Goal: Contribute content

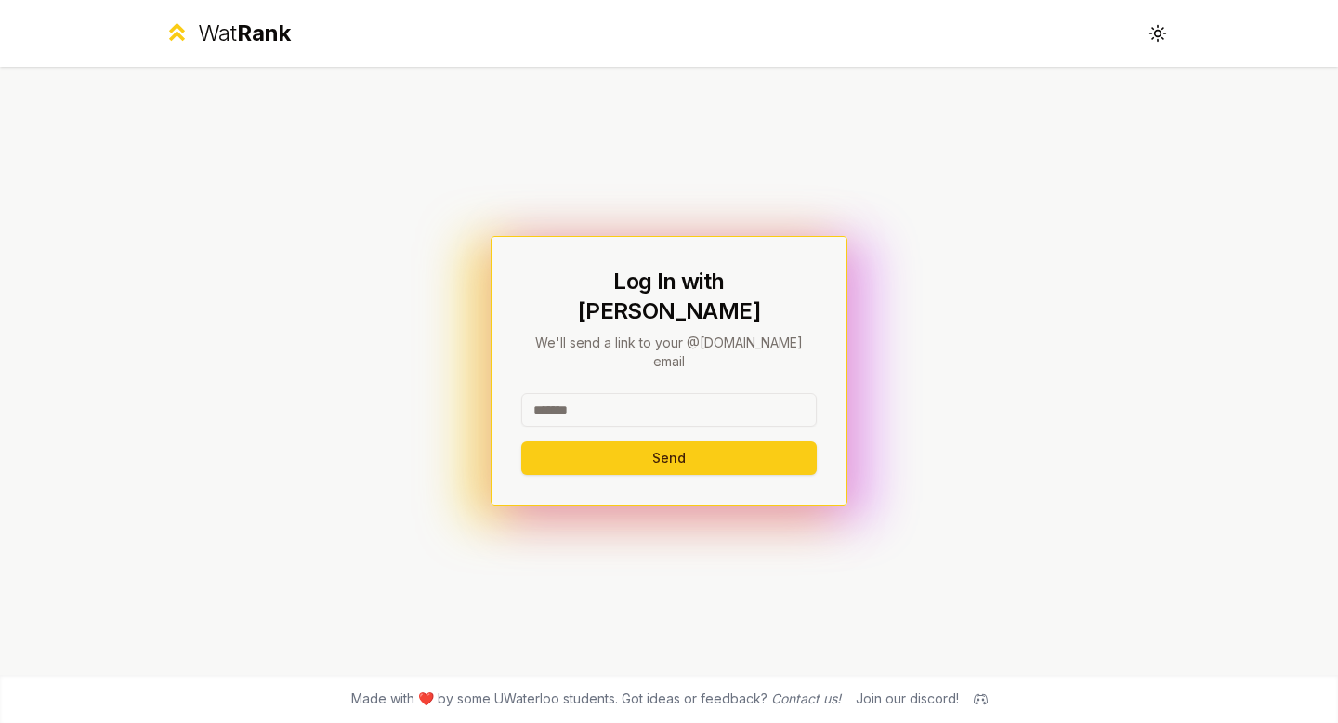
click at [572, 393] on input at bounding box center [669, 409] width 296 height 33
click at [694, 443] on button "Send" at bounding box center [669, 457] width 296 height 33
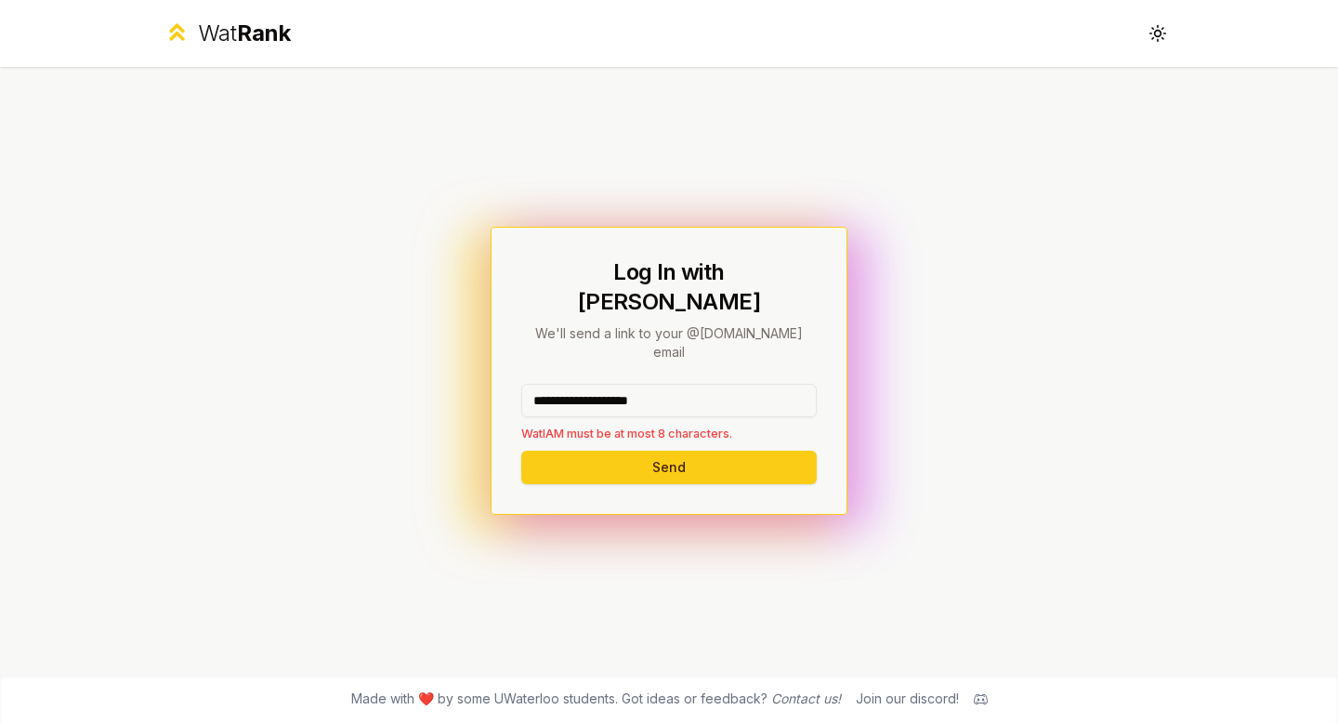
drag, startPoint x: 691, startPoint y: 380, endPoint x: 597, endPoint y: 379, distance: 94.8
click at [597, 384] on input "**********" at bounding box center [669, 400] width 296 height 33
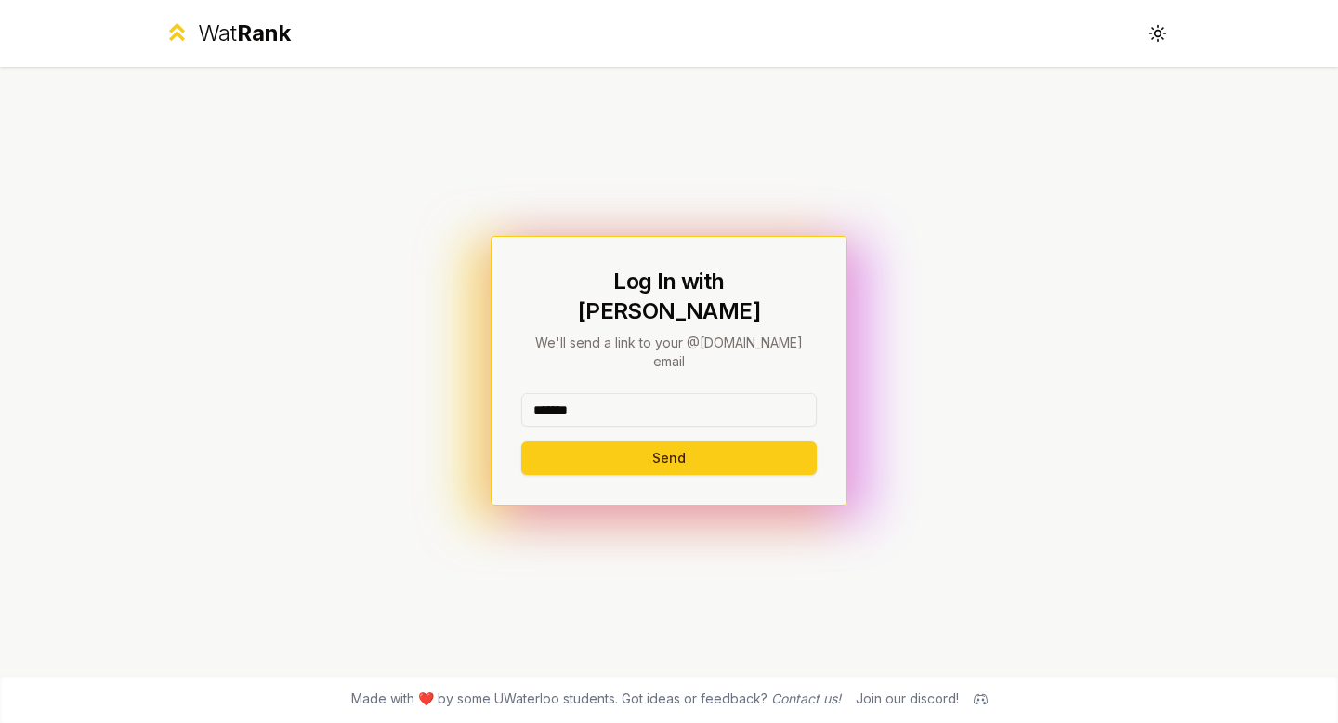
type input "*******"
click at [521, 441] on button "Send" at bounding box center [669, 457] width 296 height 33
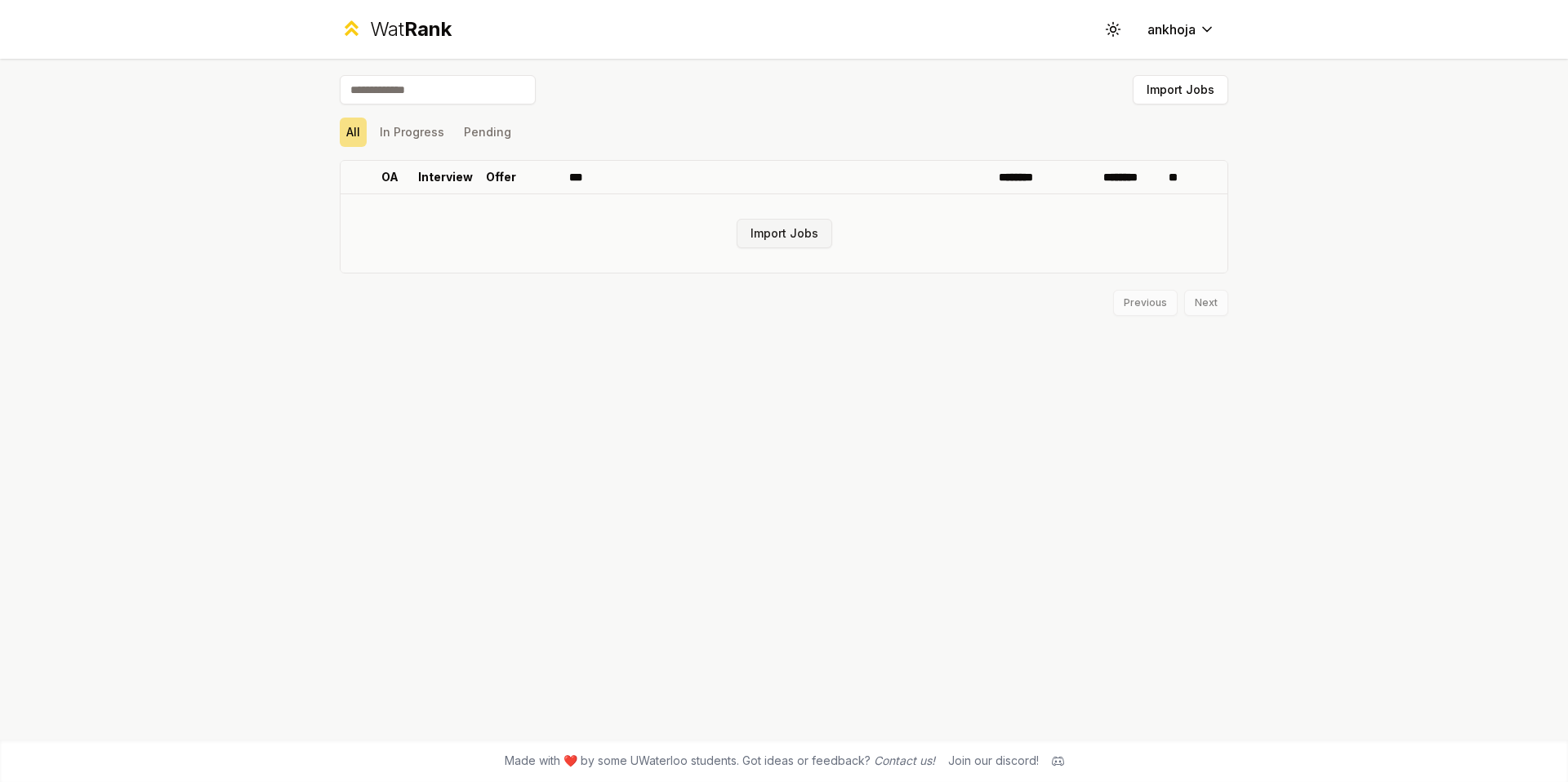
click at [802, 235] on button "Import Jobs" at bounding box center [784, 233] width 96 height 29
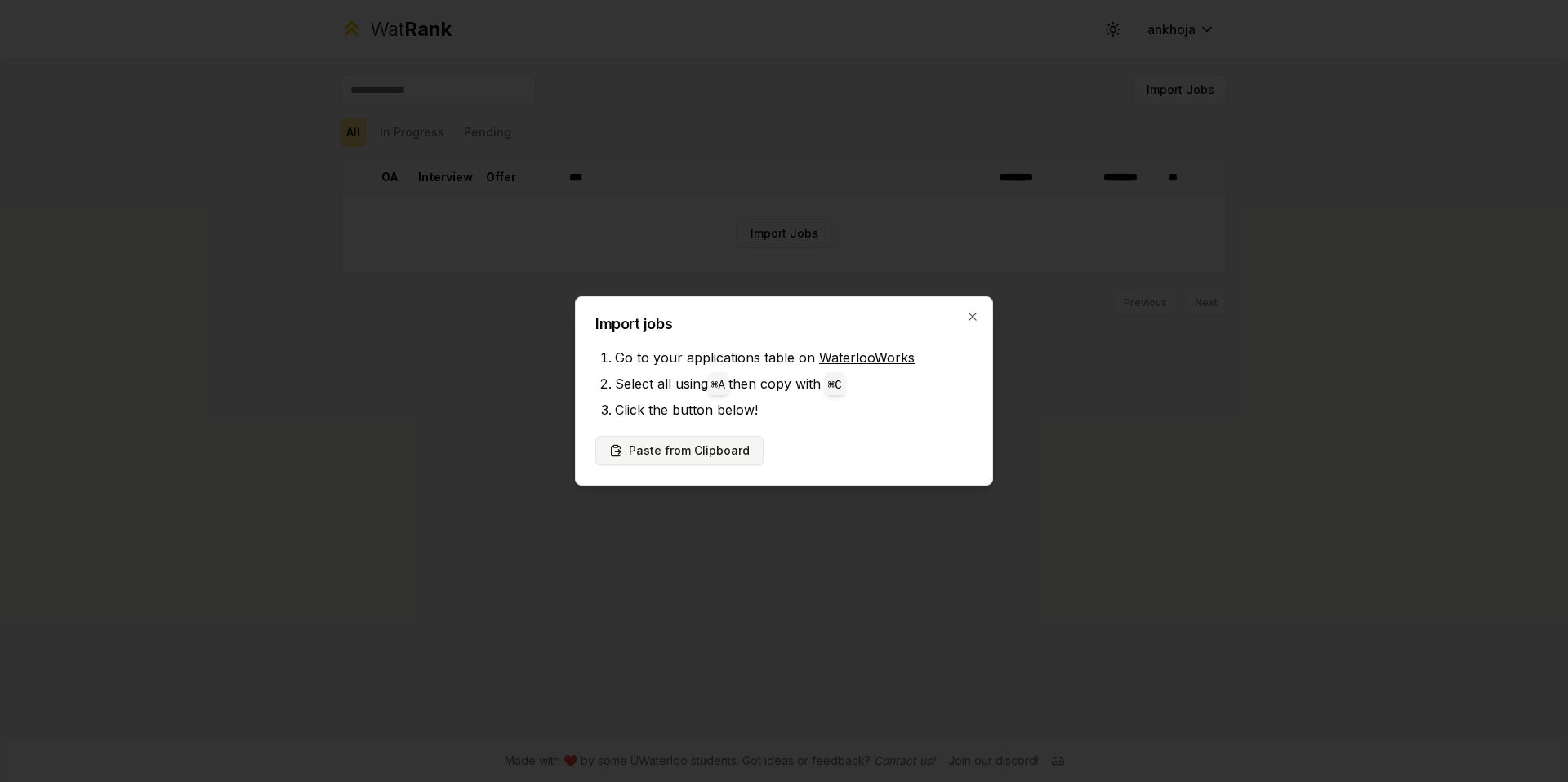
click at [746, 450] on button "Paste from Clipboard" at bounding box center [679, 450] width 168 height 29
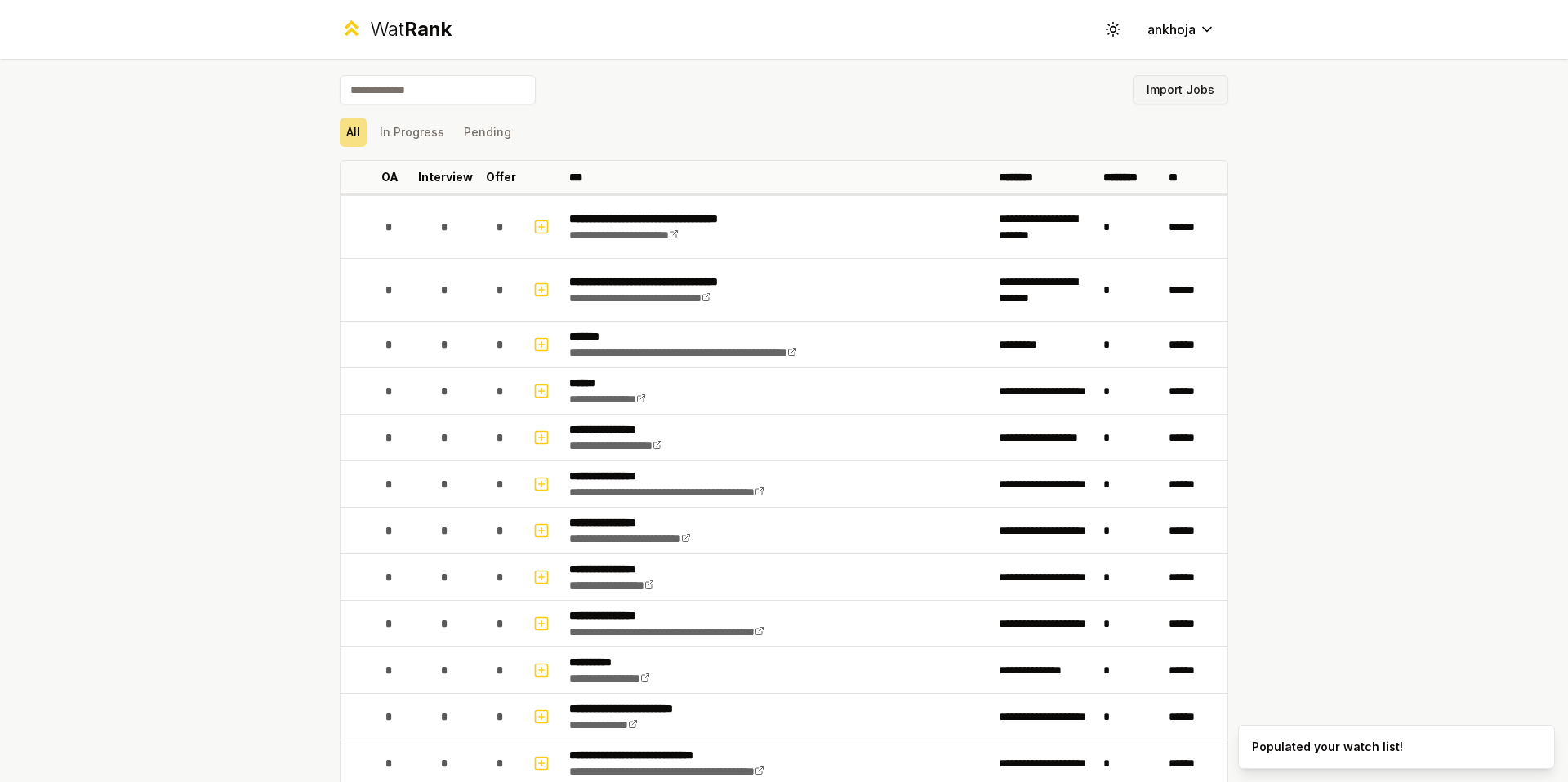
click at [1158, 99] on button "Import Jobs" at bounding box center [1180, 89] width 96 height 29
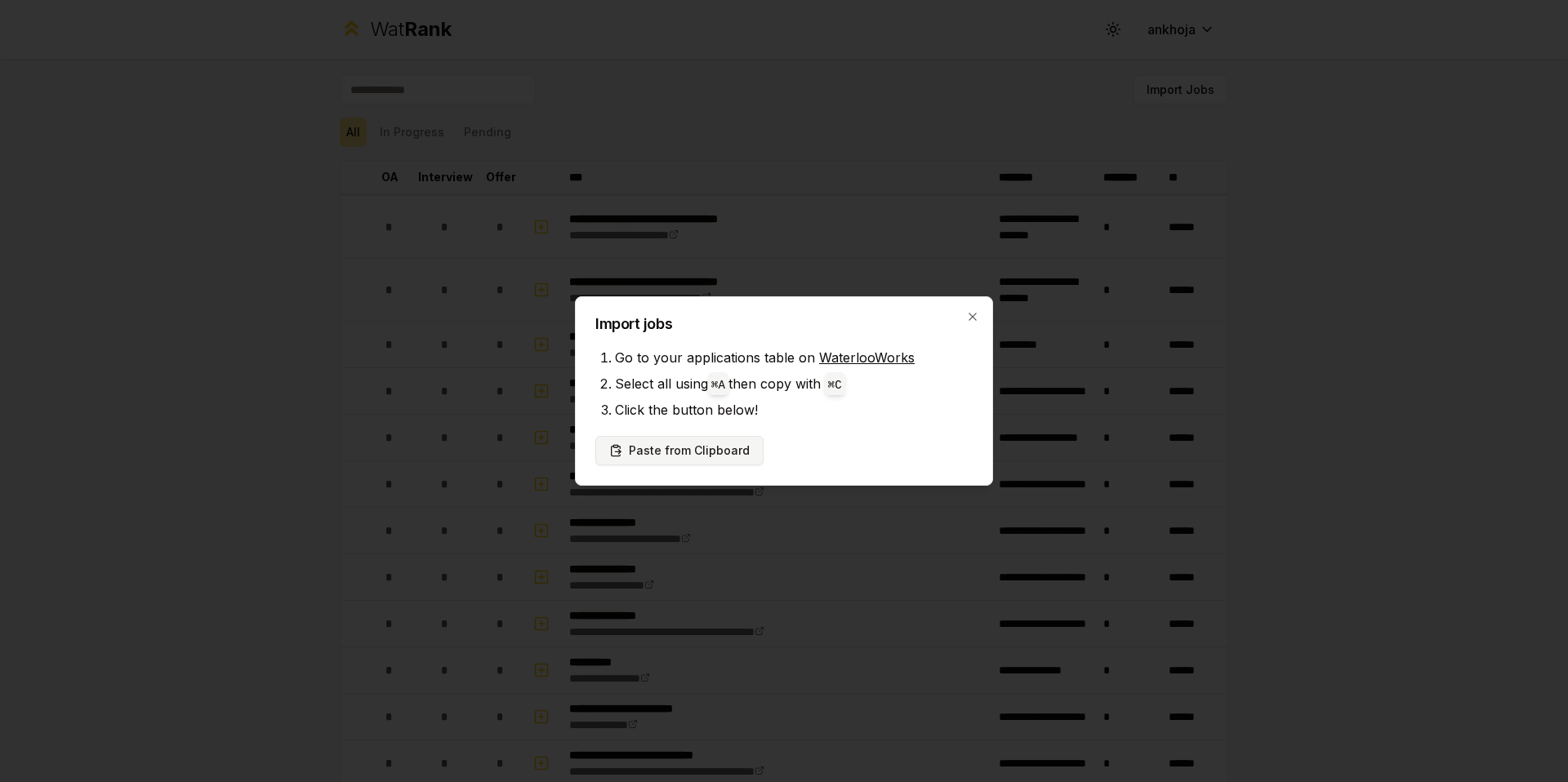
click at [724, 446] on button "Paste from Clipboard" at bounding box center [679, 450] width 168 height 29
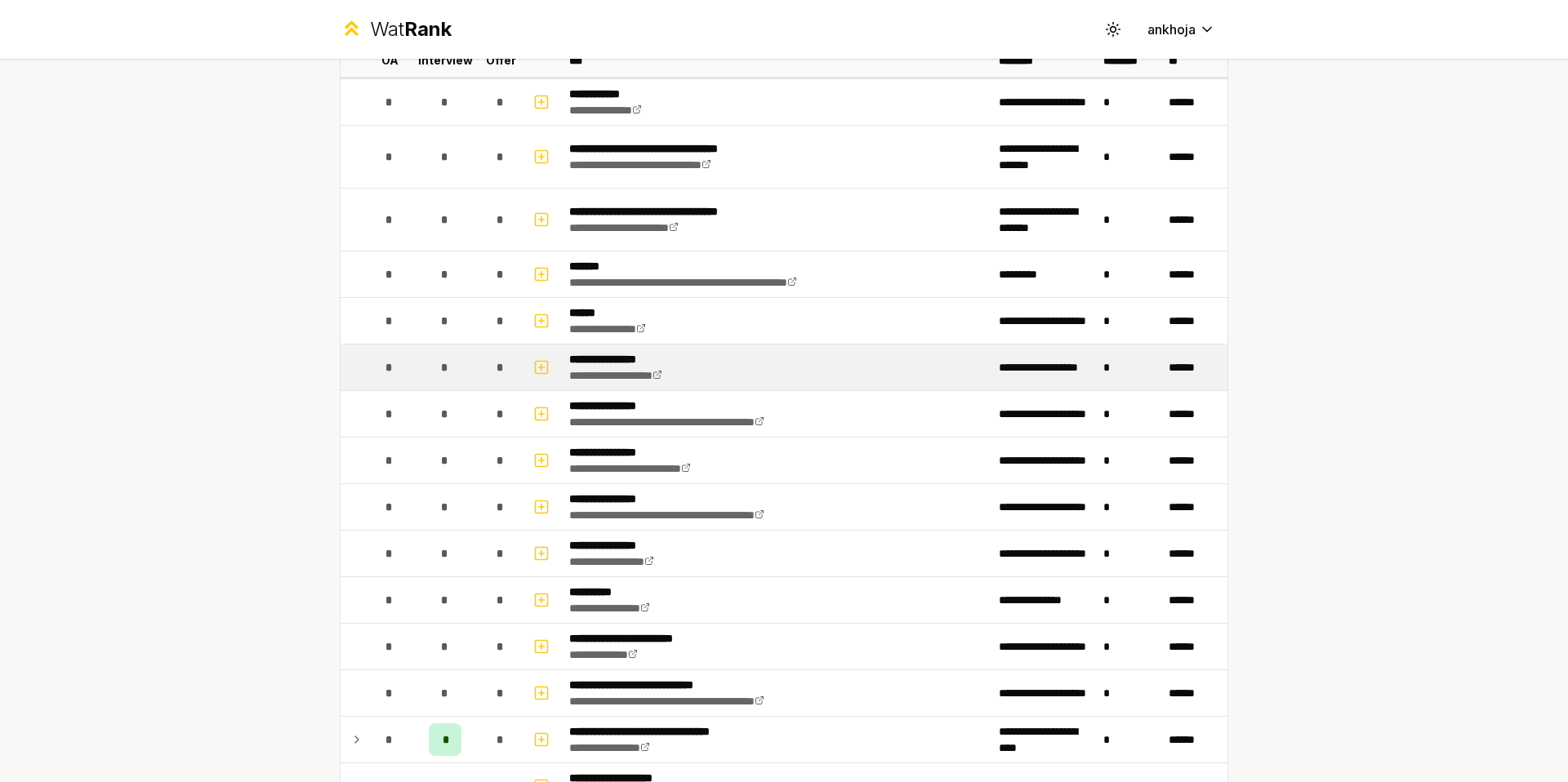
scroll to position [120, 0]
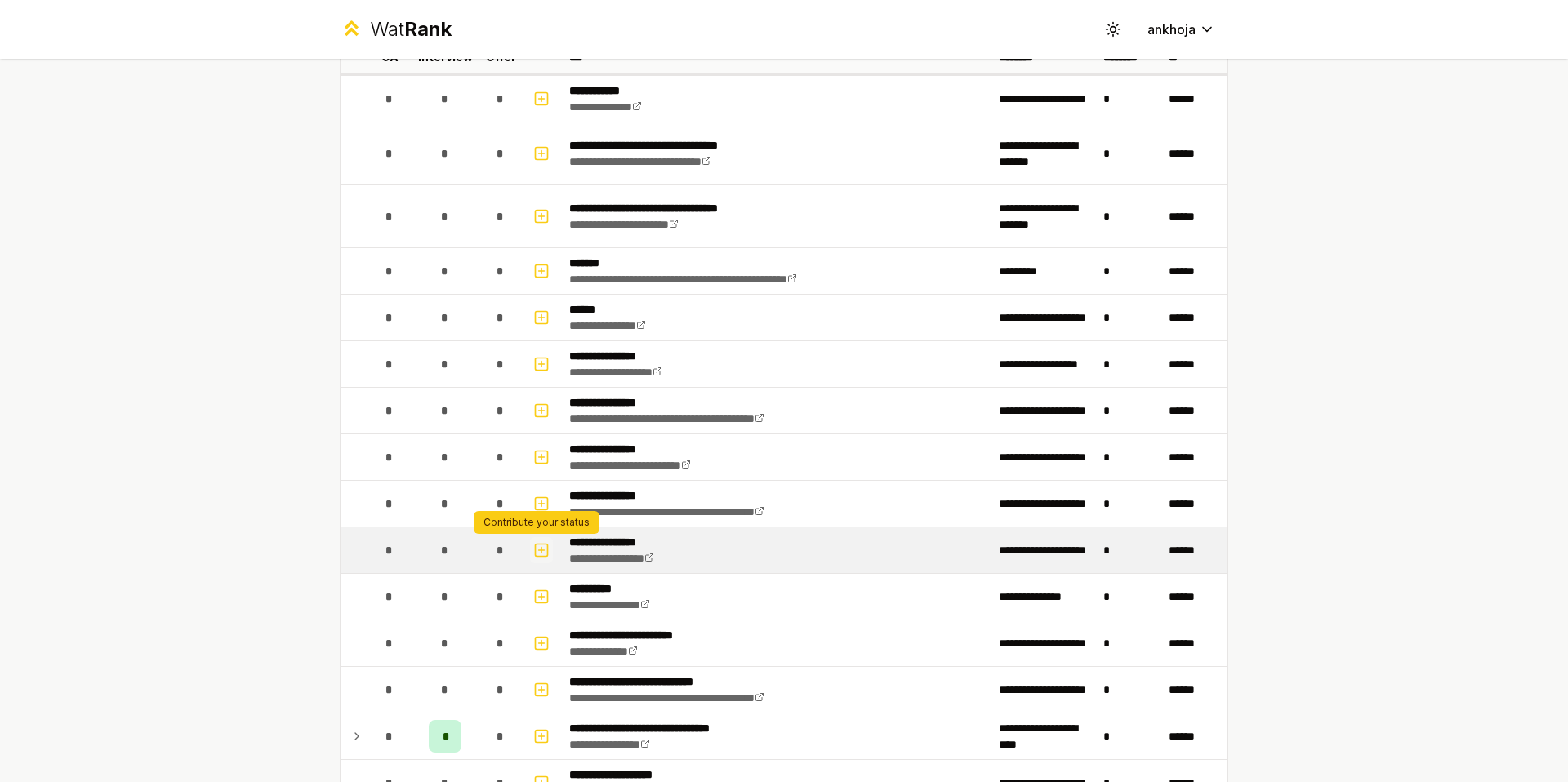
click at [534, 552] on icon "button" at bounding box center [541, 550] width 17 height 19
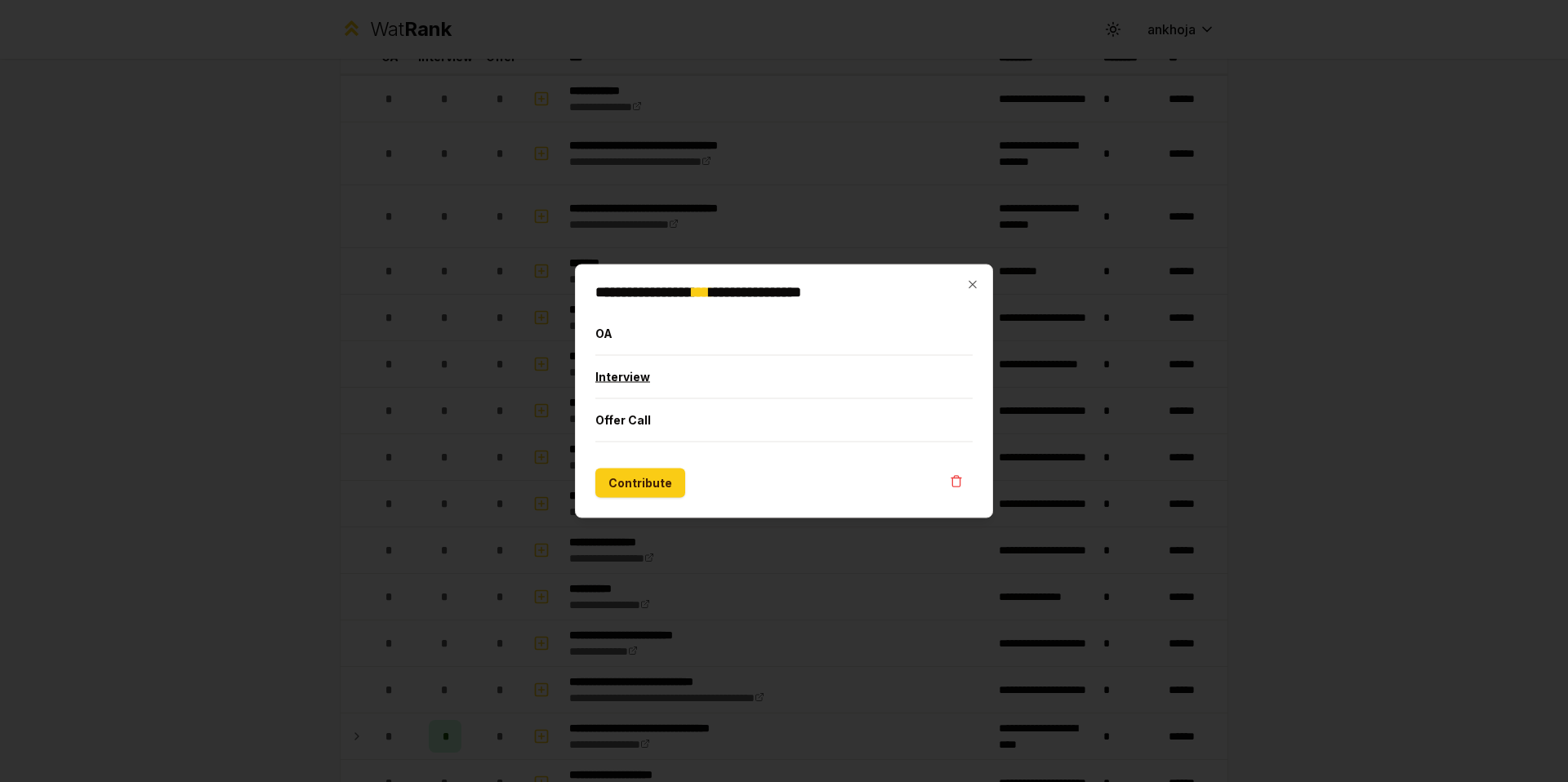
click at [631, 378] on button "Interview" at bounding box center [783, 377] width 377 height 42
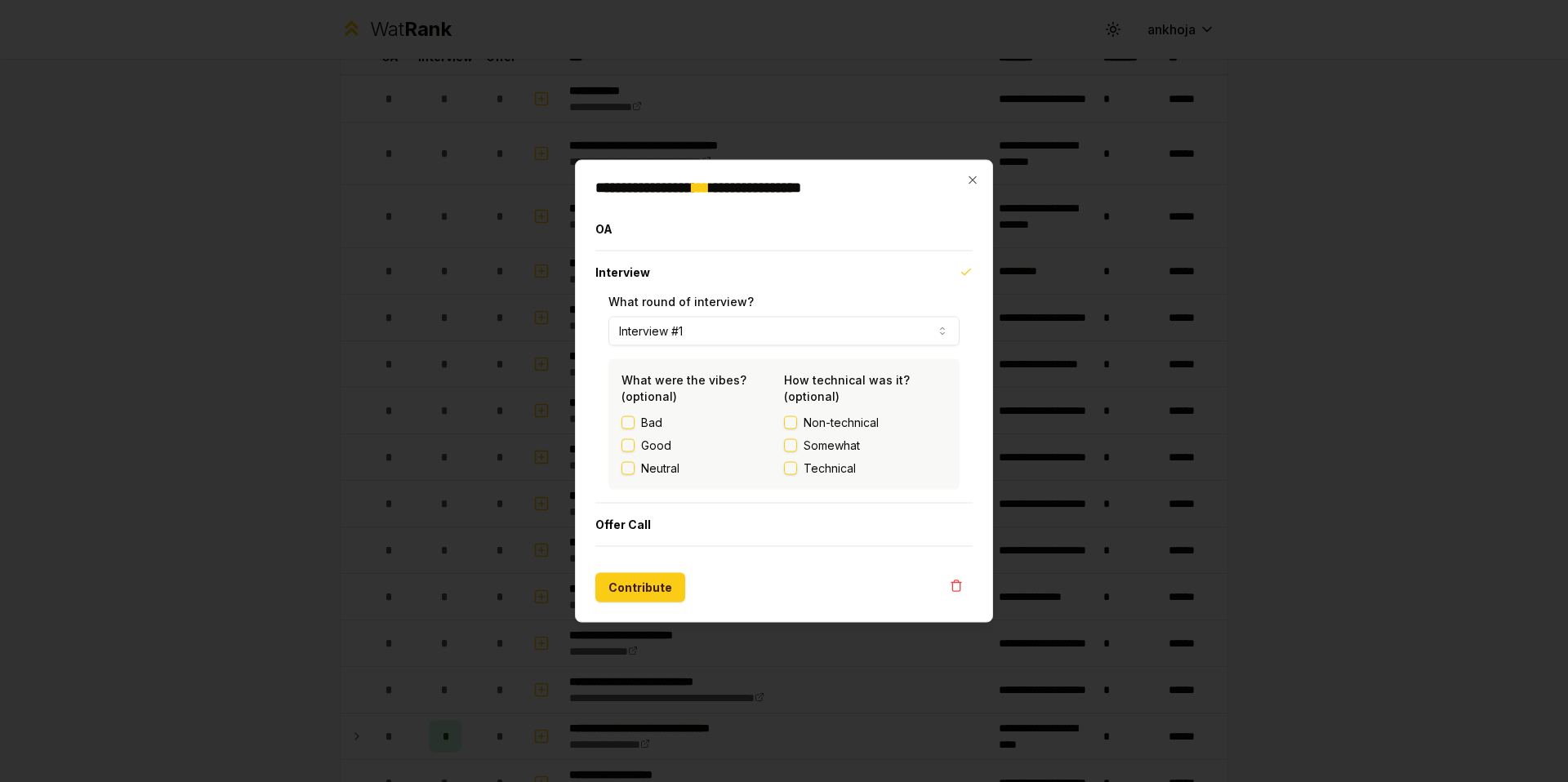
click at [699, 330] on button "Interview #1" at bounding box center [784, 331] width 352 height 29
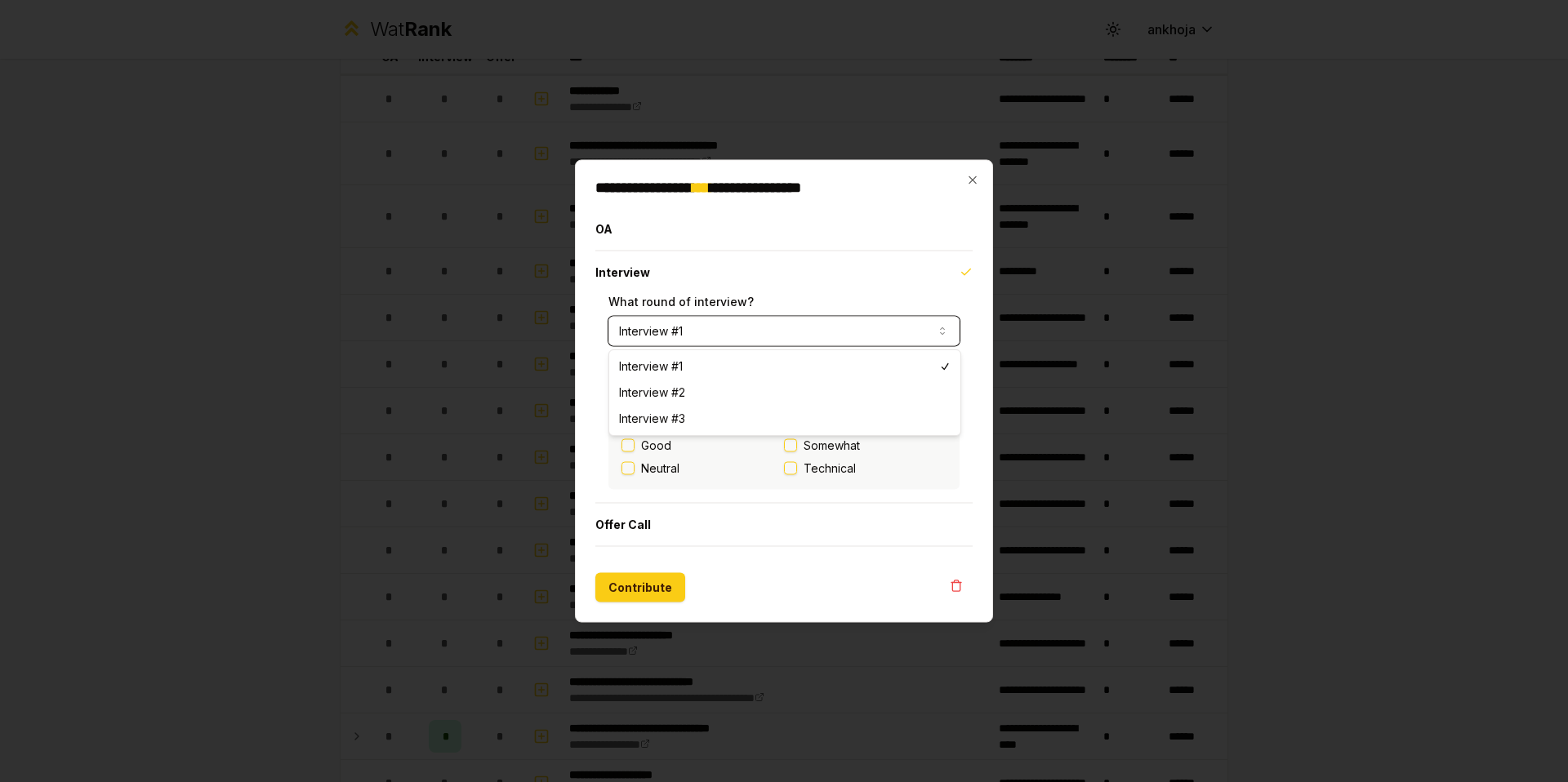
select select "*"
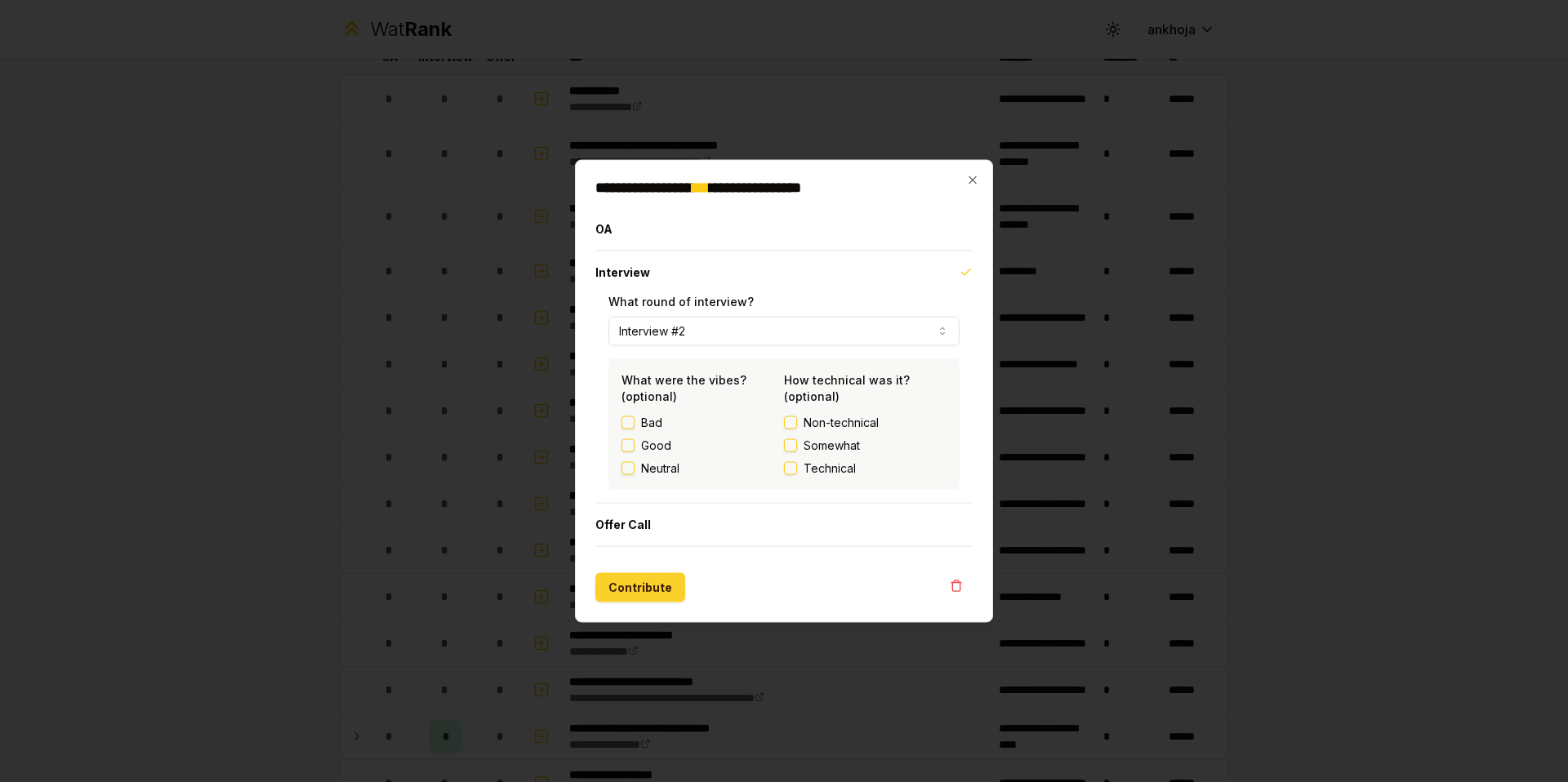
click at [648, 584] on button "Contribute" at bounding box center [640, 587] width 90 height 29
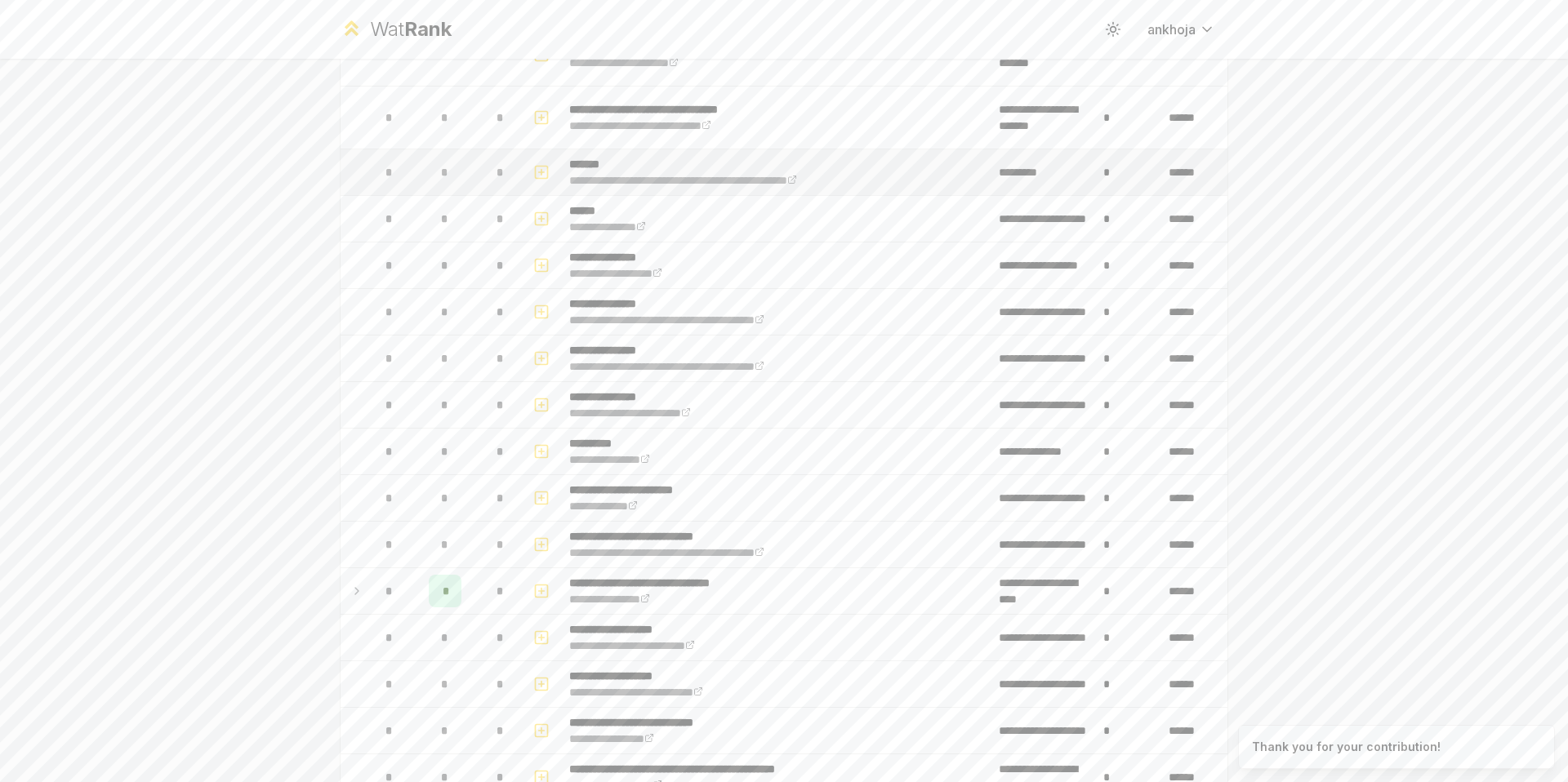
scroll to position [454, 0]
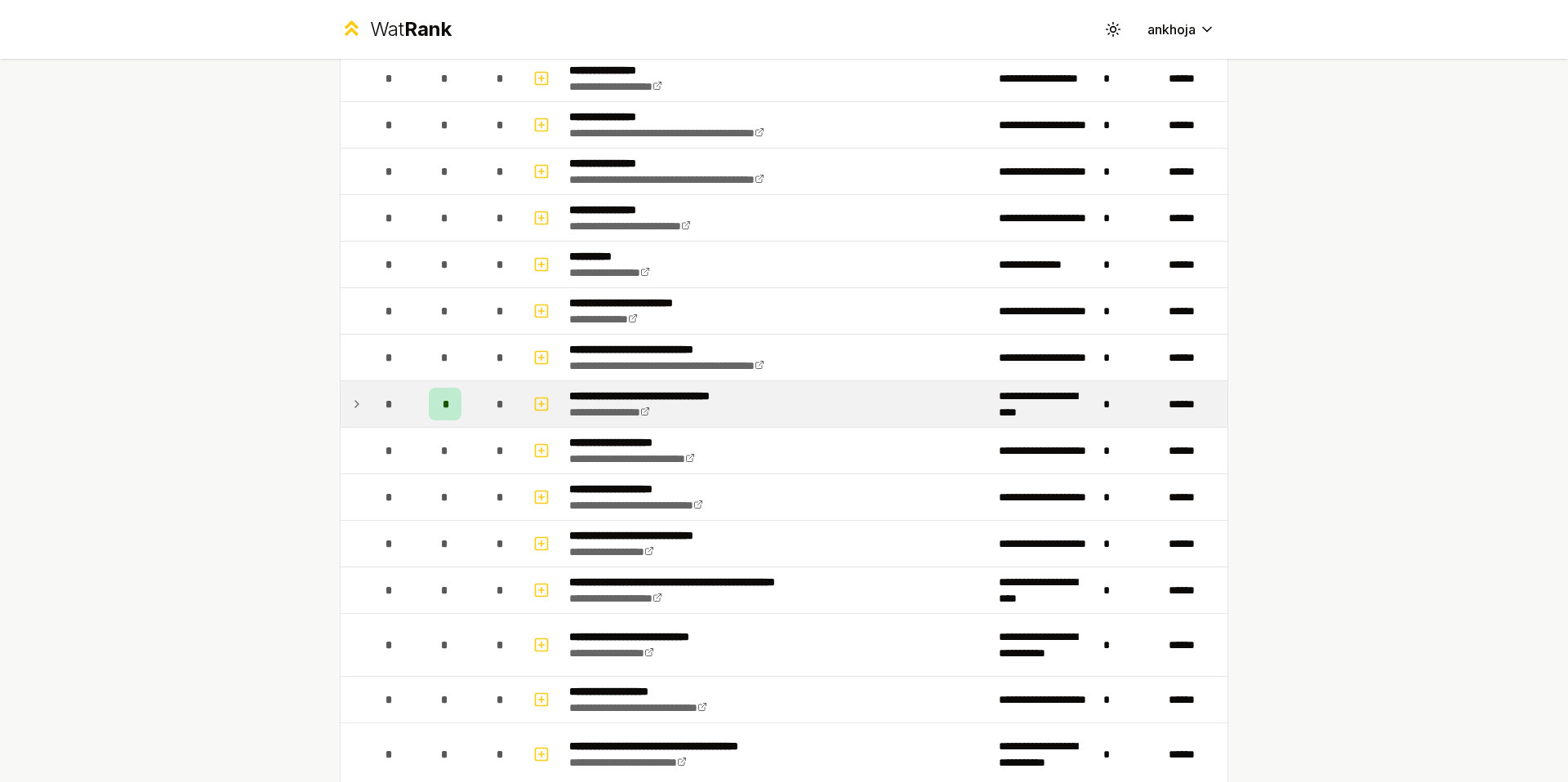
click at [447, 407] on div "*" at bounding box center [445, 403] width 33 height 33
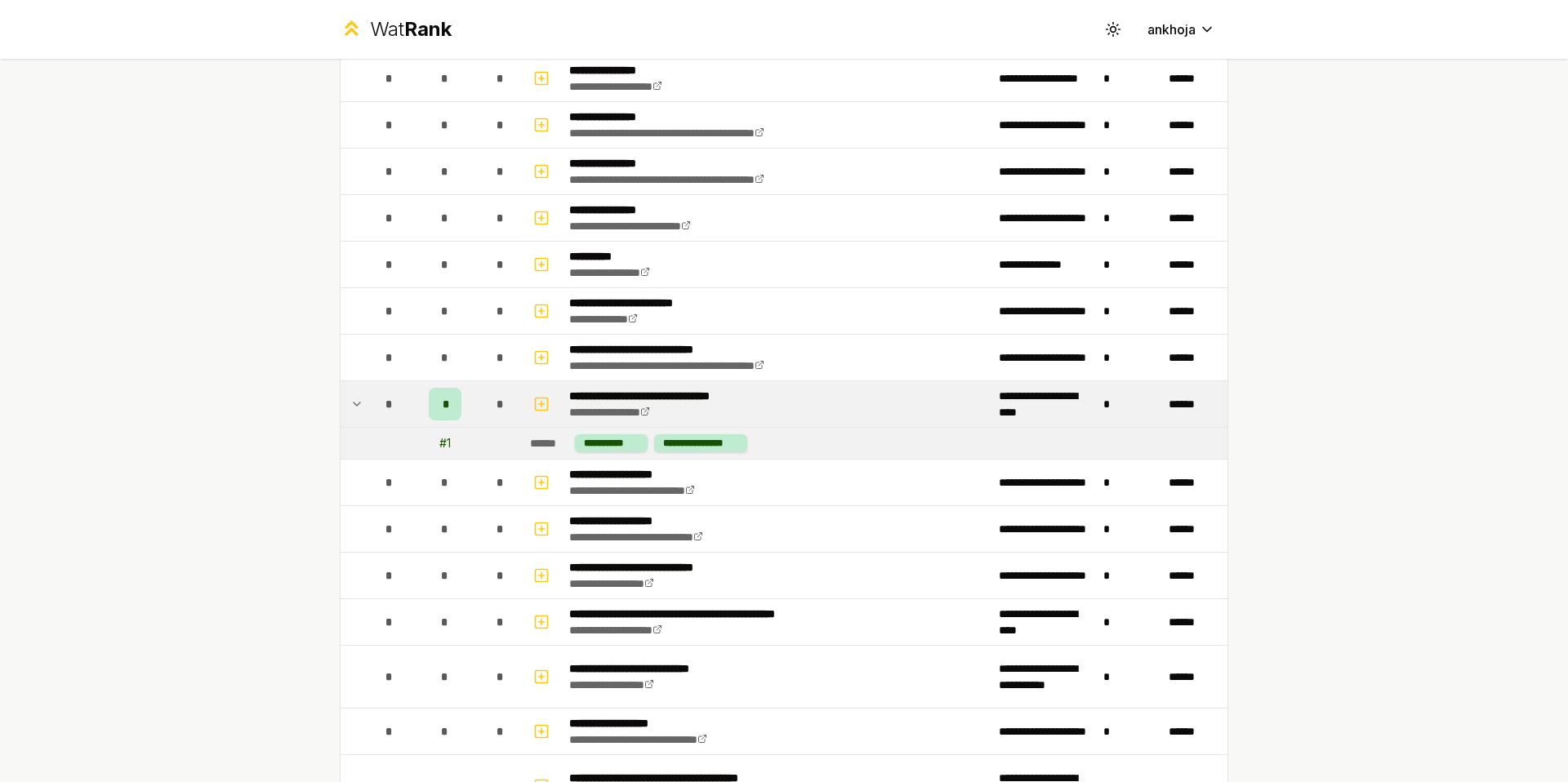
click at [447, 407] on div "*" at bounding box center [445, 403] width 33 height 33
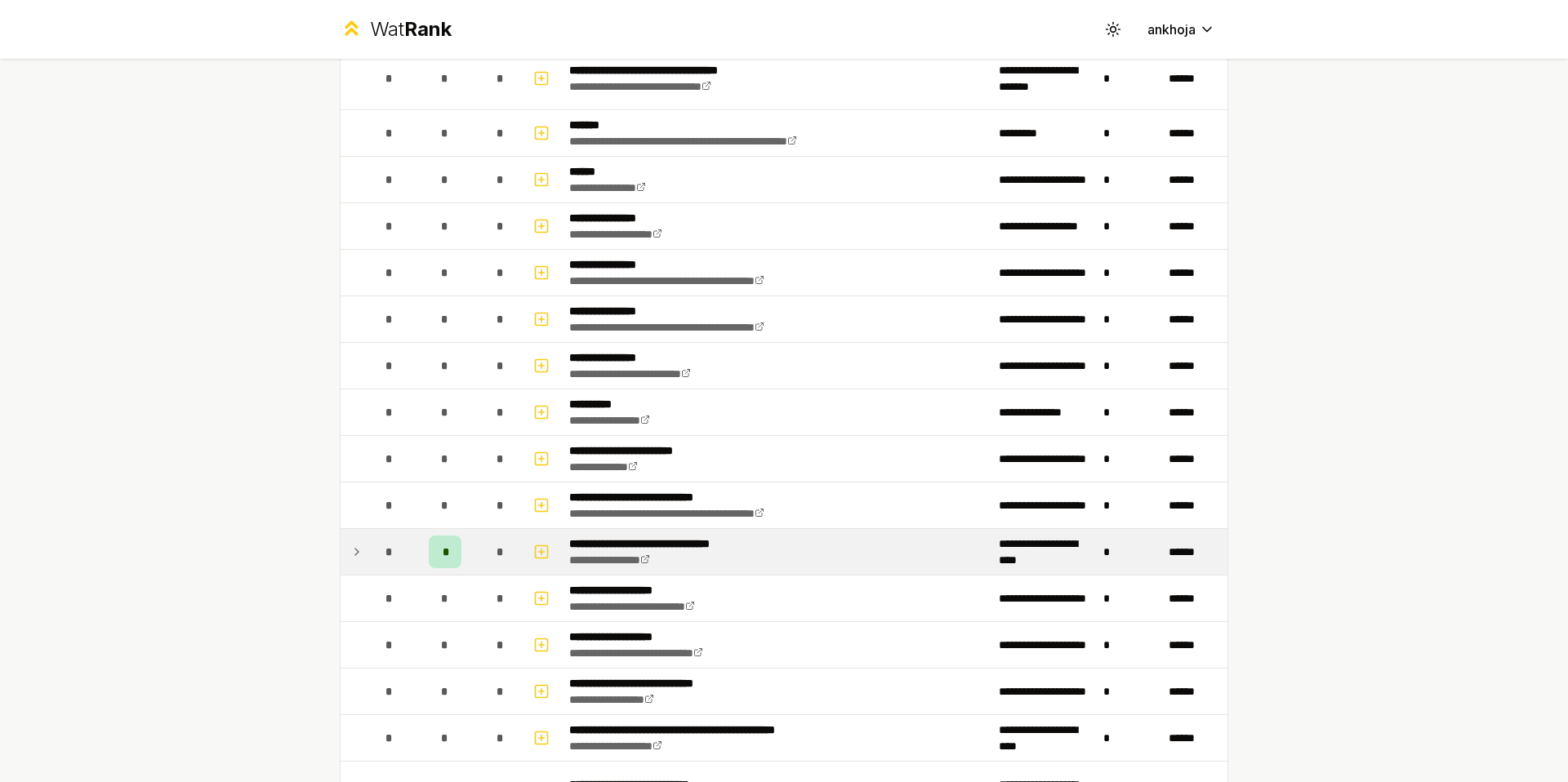
scroll to position [0, 0]
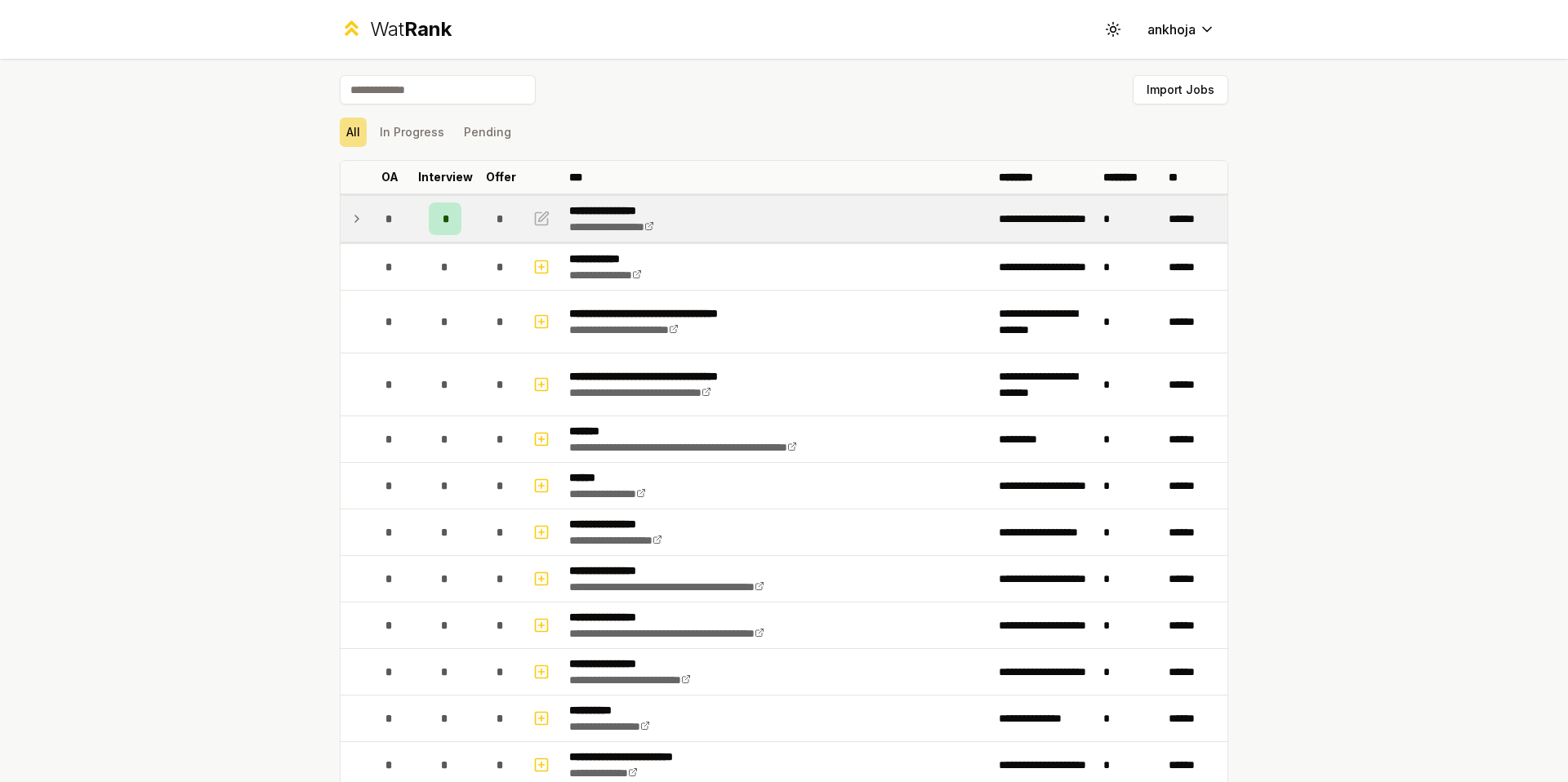
click at [445, 230] on div "*" at bounding box center [445, 218] width 33 height 33
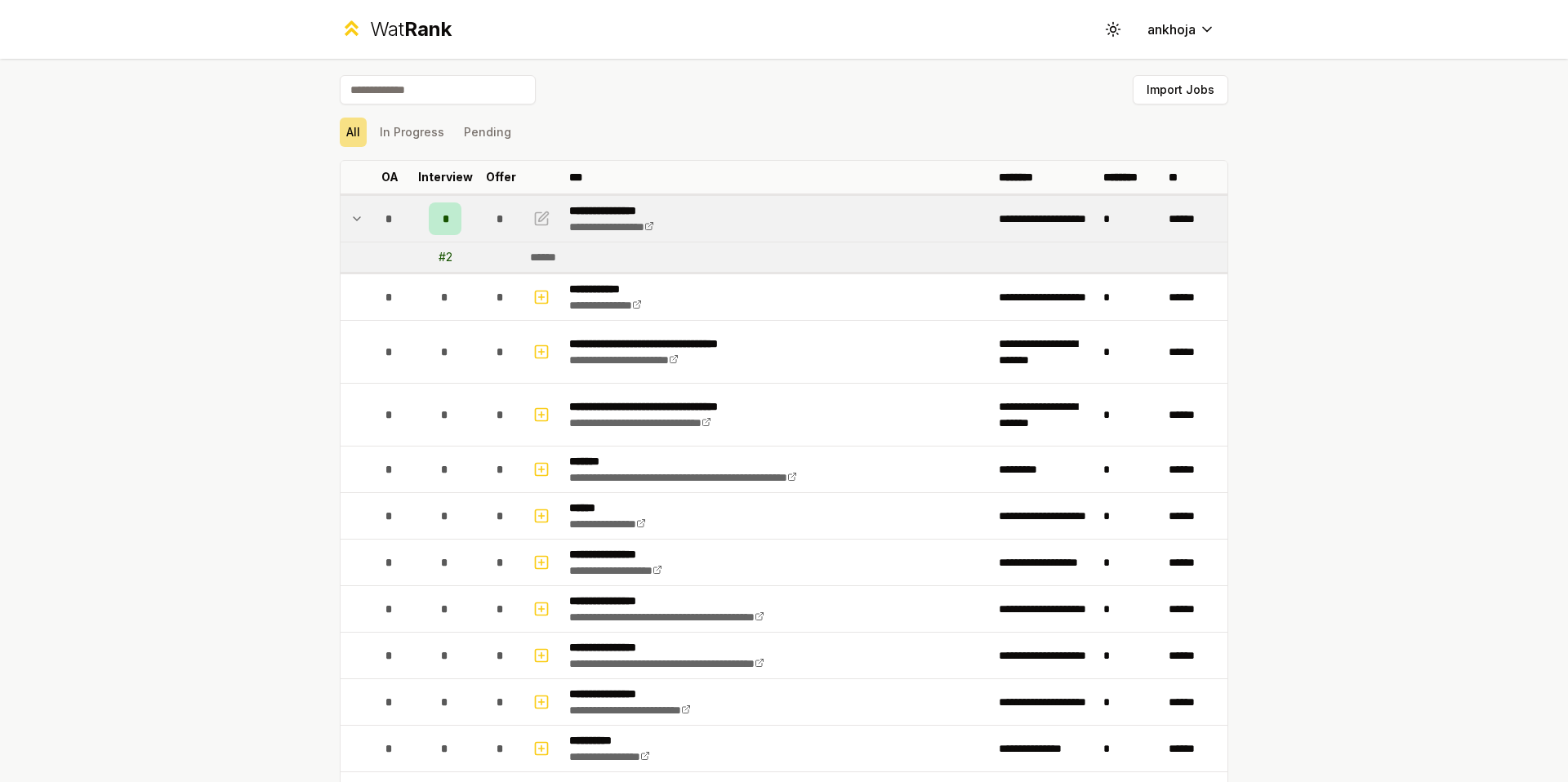
click at [445, 229] on div "*" at bounding box center [445, 218] width 33 height 33
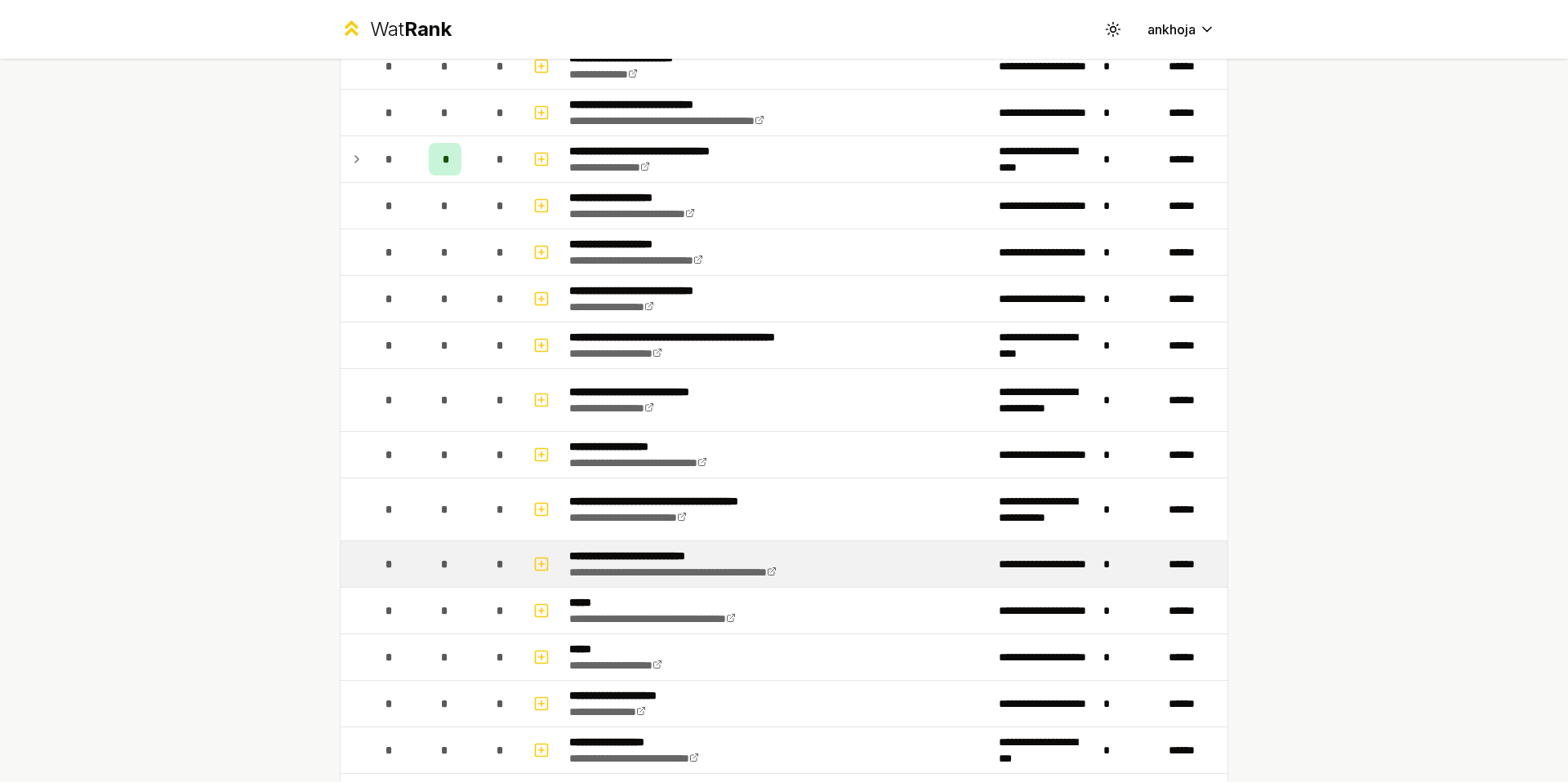
scroll to position [755, 0]
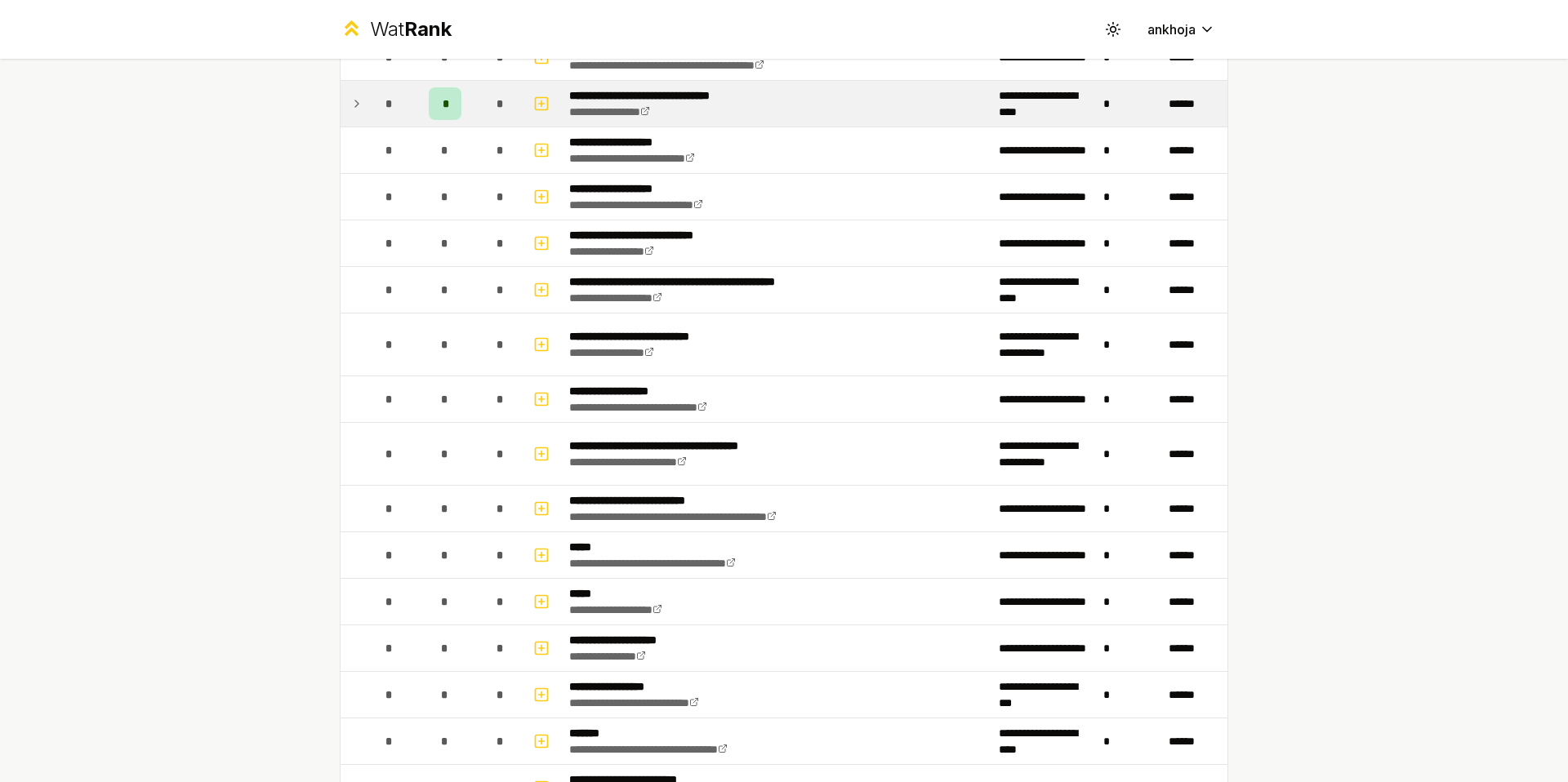
click at [443, 109] on span "*" at bounding box center [446, 104] width 5 height 17
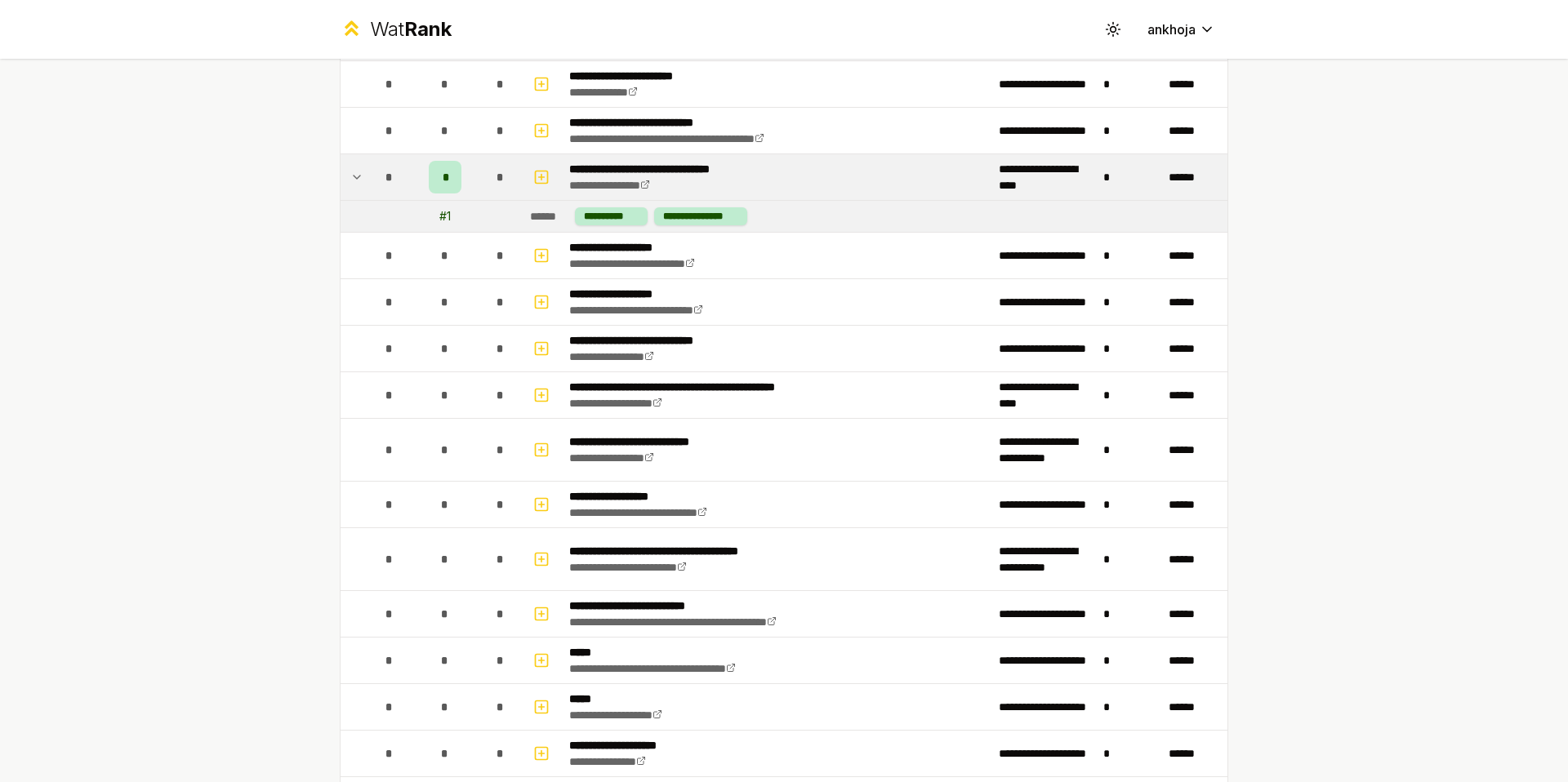
scroll to position [550, 0]
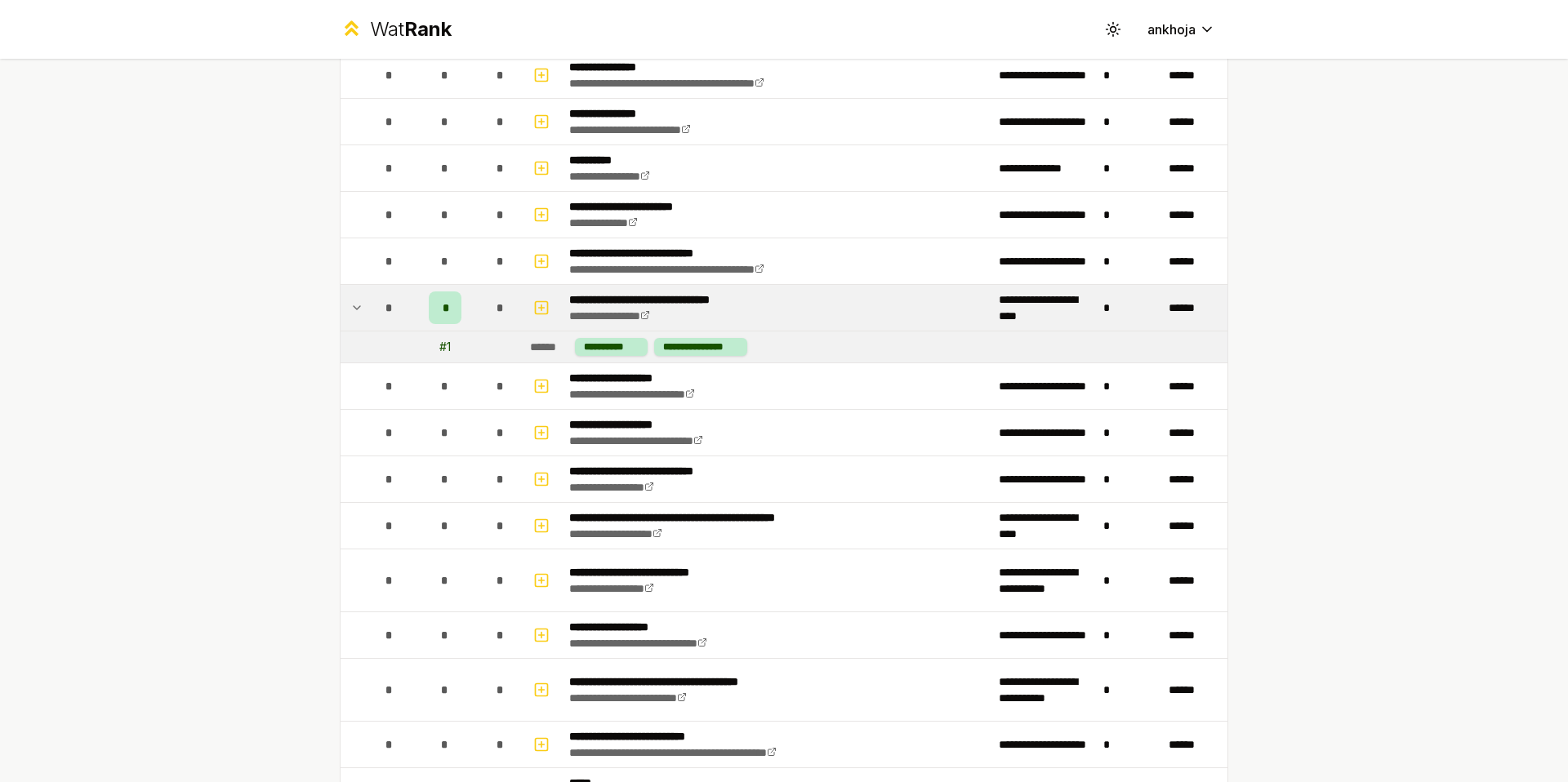
click at [359, 309] on td at bounding box center [354, 308] width 26 height 46
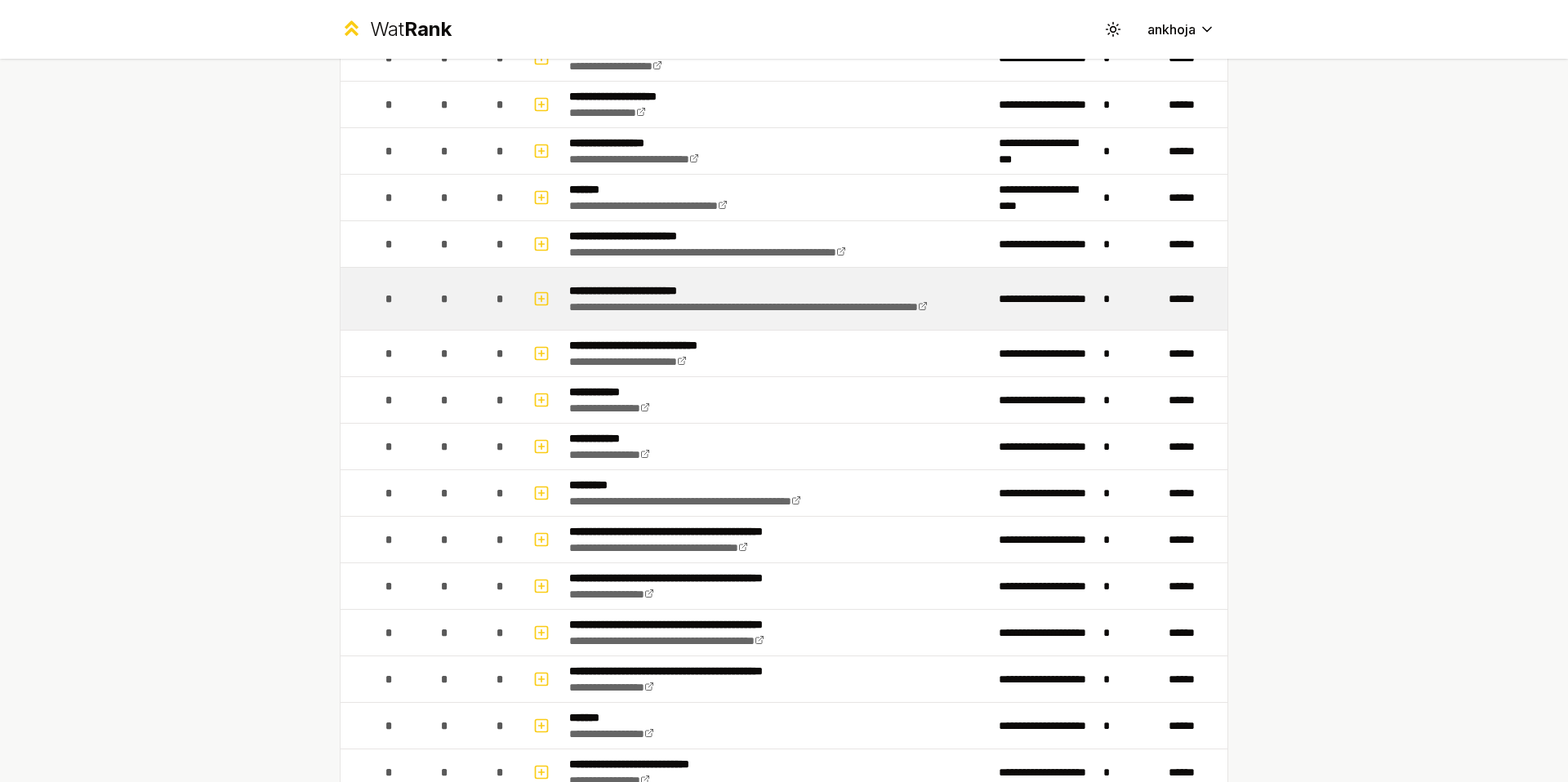
scroll to position [1382, 0]
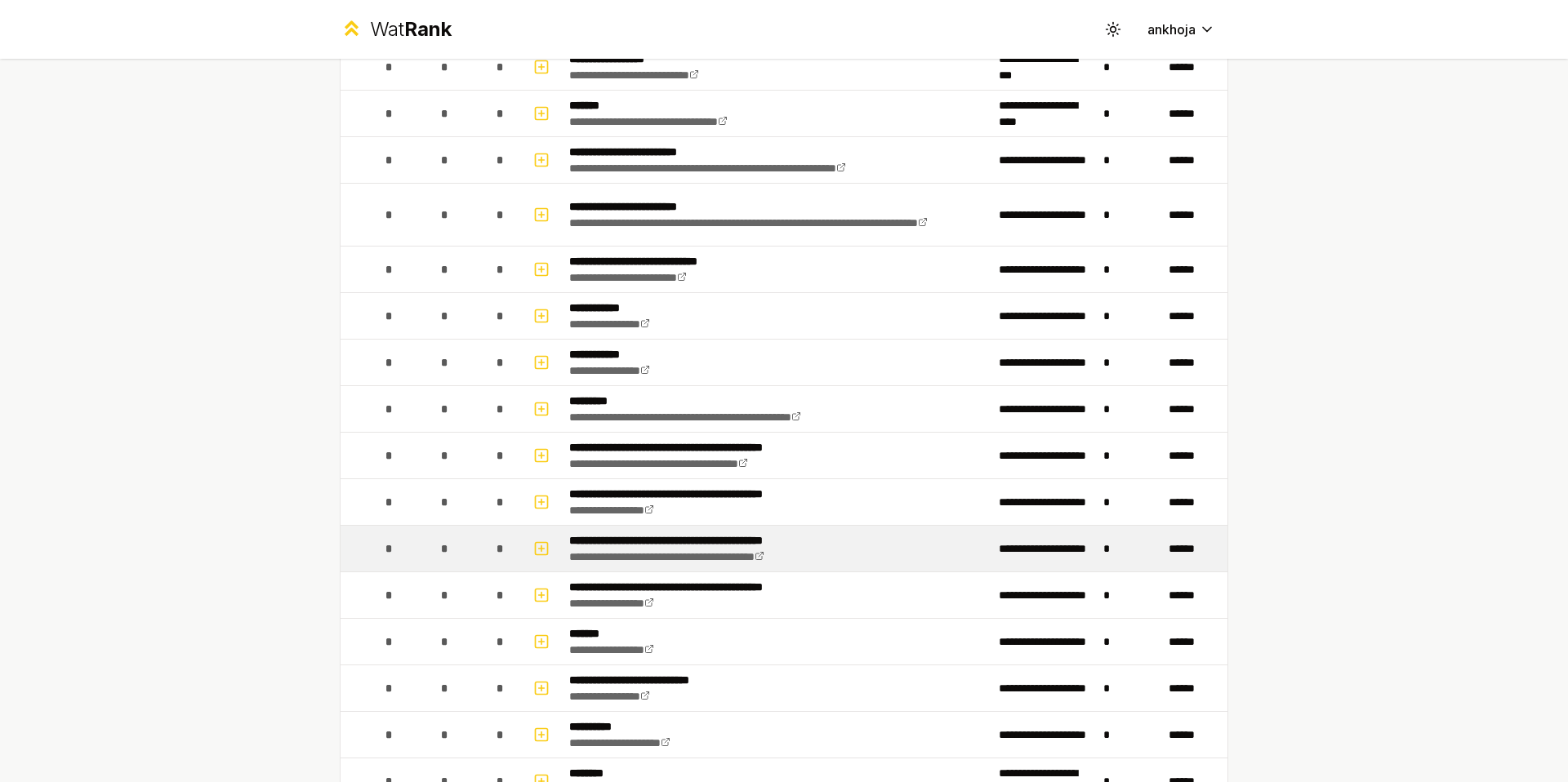
click at [446, 551] on div "*" at bounding box center [445, 548] width 33 height 33
click at [445, 550] on div "*" at bounding box center [445, 548] width 33 height 33
click at [524, 547] on td at bounding box center [543, 548] width 40 height 46
click at [534, 548] on icon "button" at bounding box center [541, 548] width 17 height 19
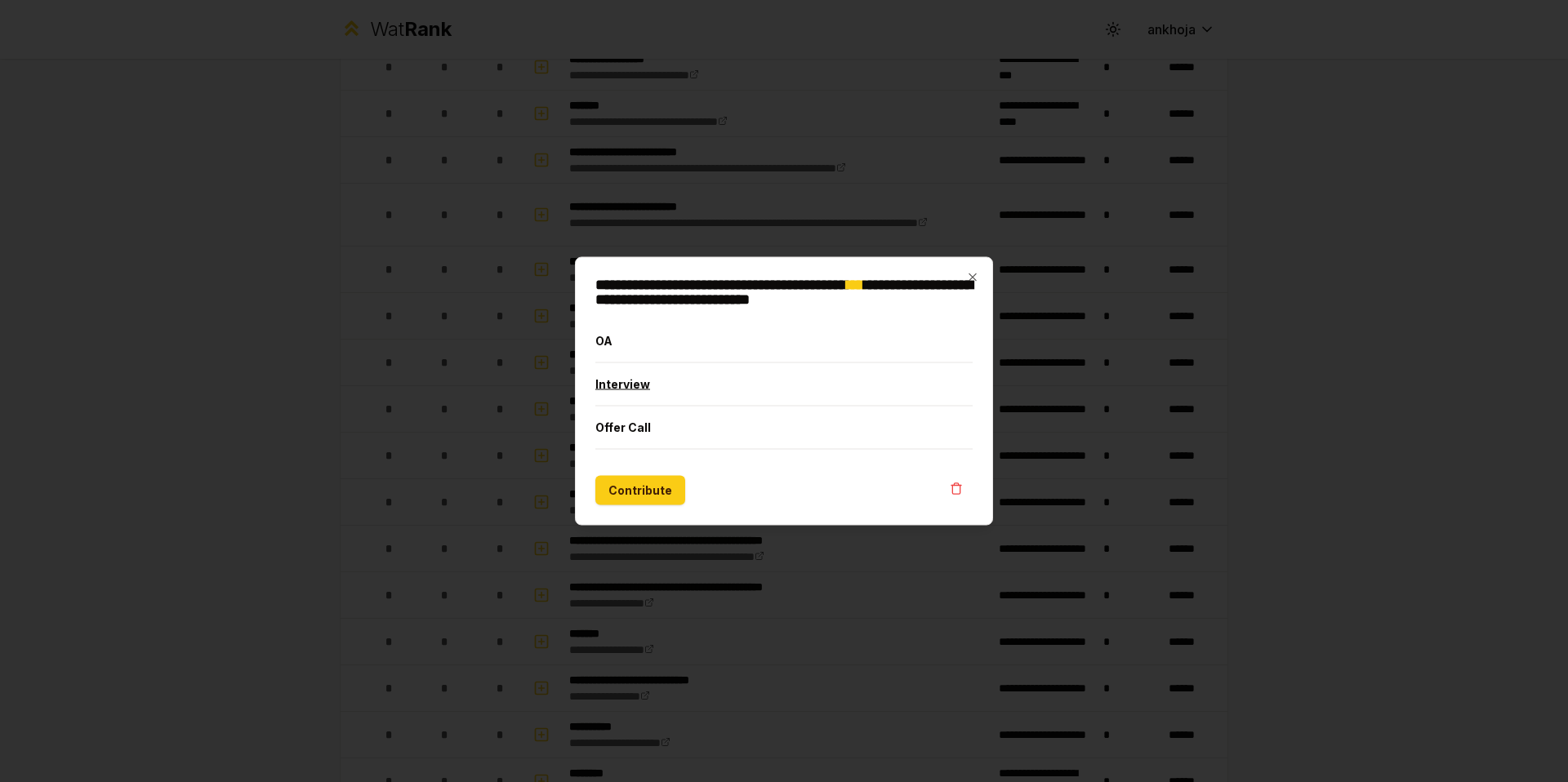
click at [641, 401] on button "Interview" at bounding box center [783, 385] width 377 height 42
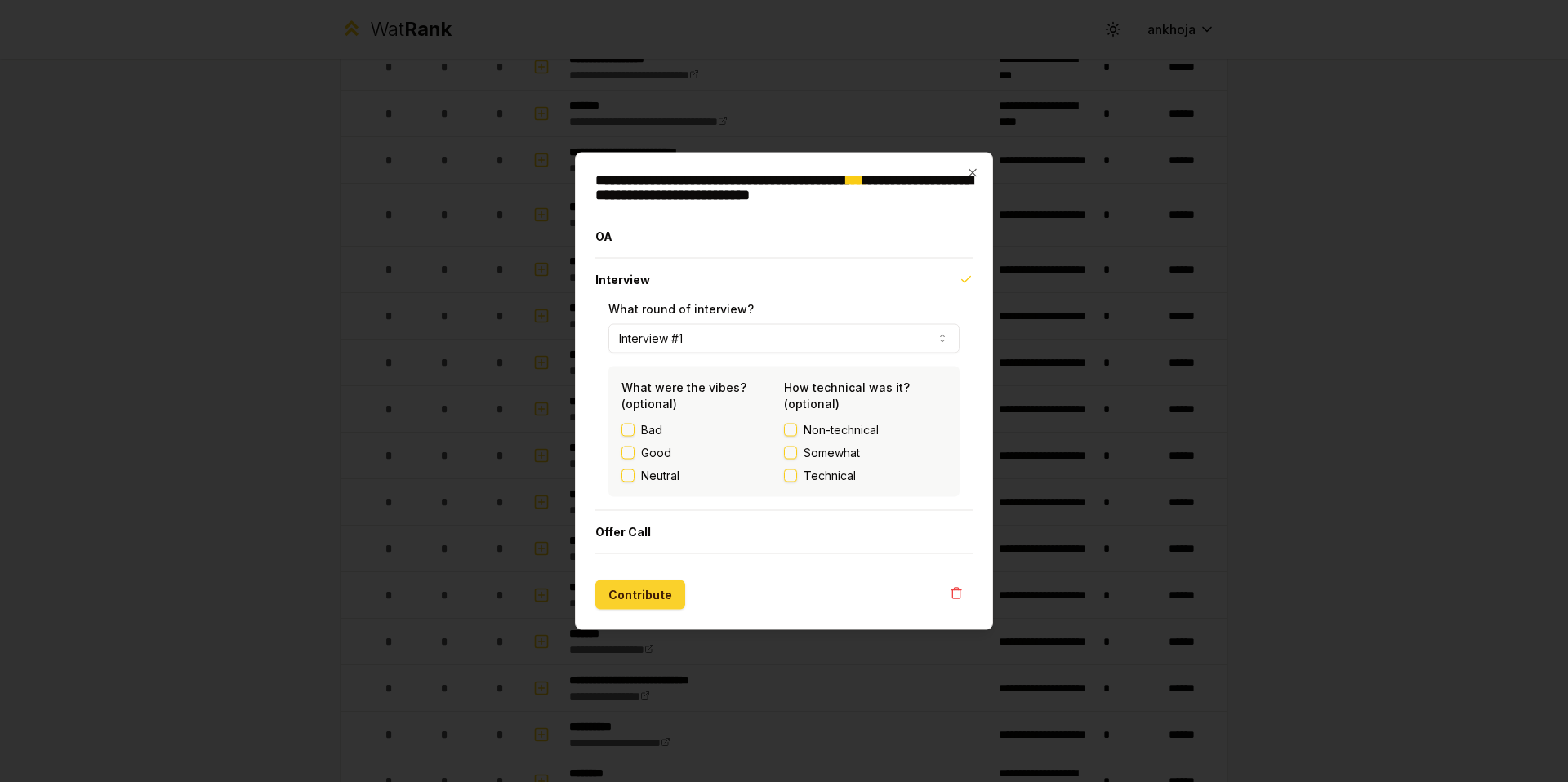
click at [645, 595] on button "Contribute" at bounding box center [640, 595] width 90 height 29
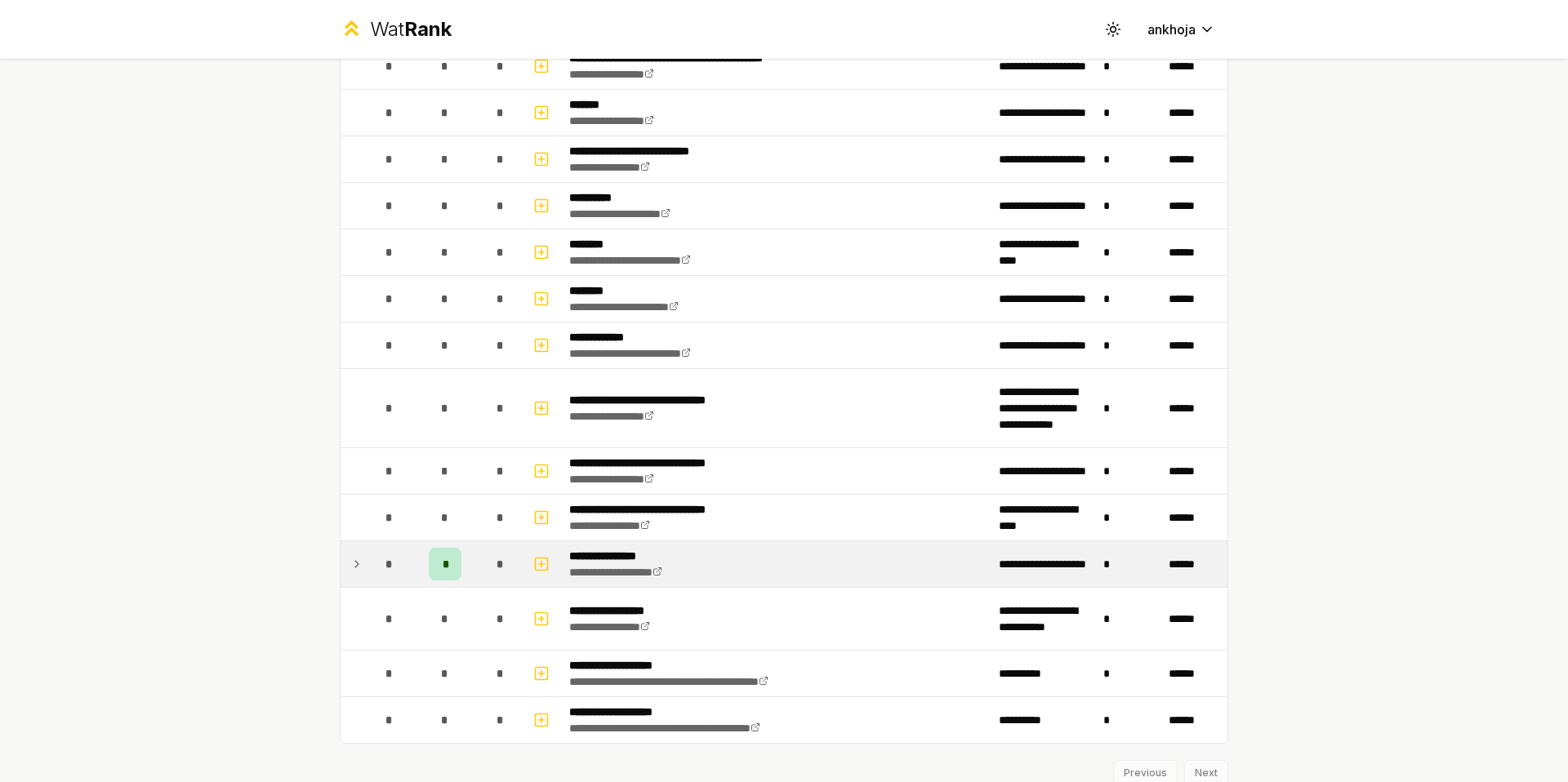
scroll to position [1915, 0]
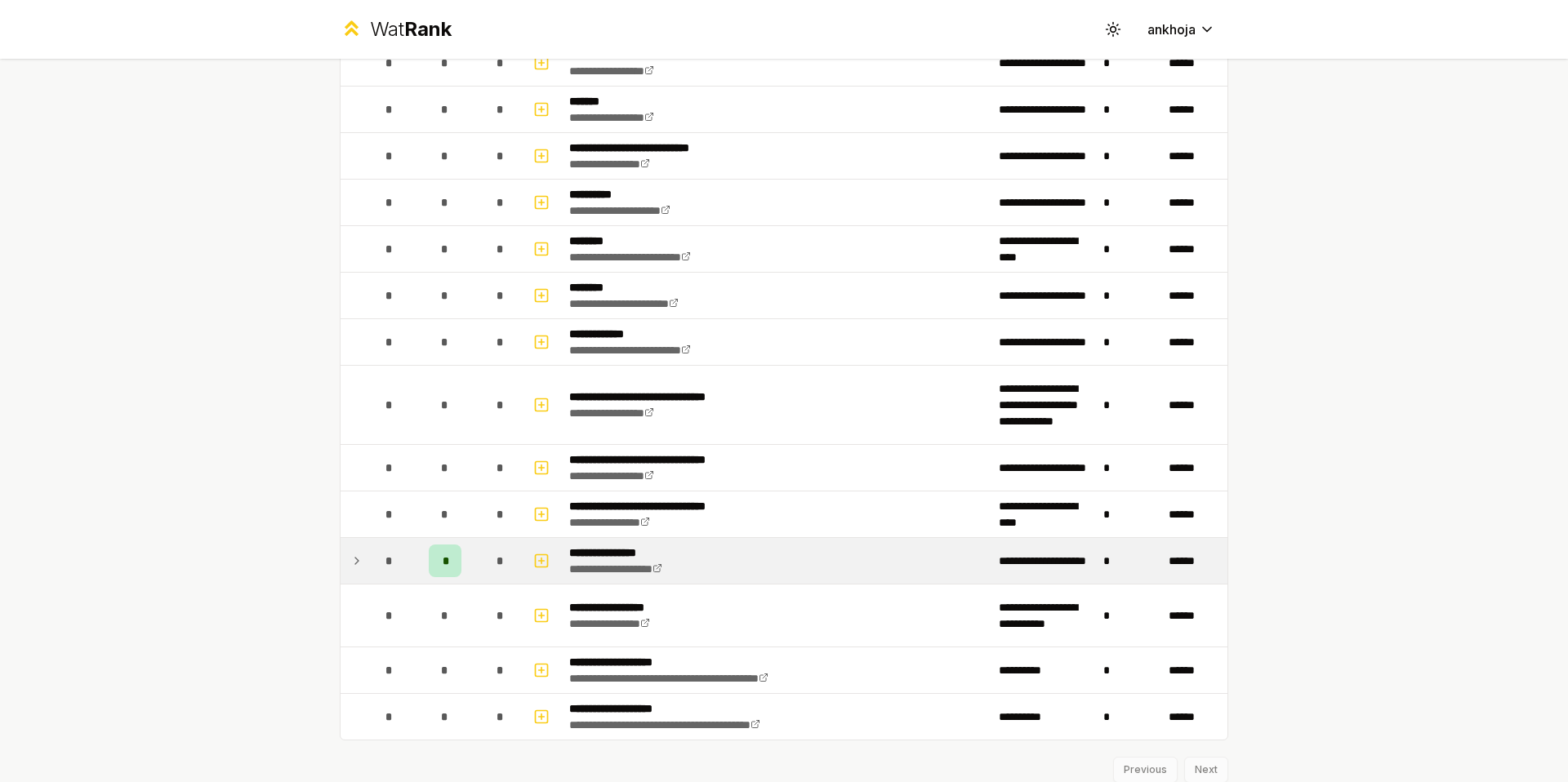
click at [452, 563] on div "*" at bounding box center [445, 561] width 33 height 33
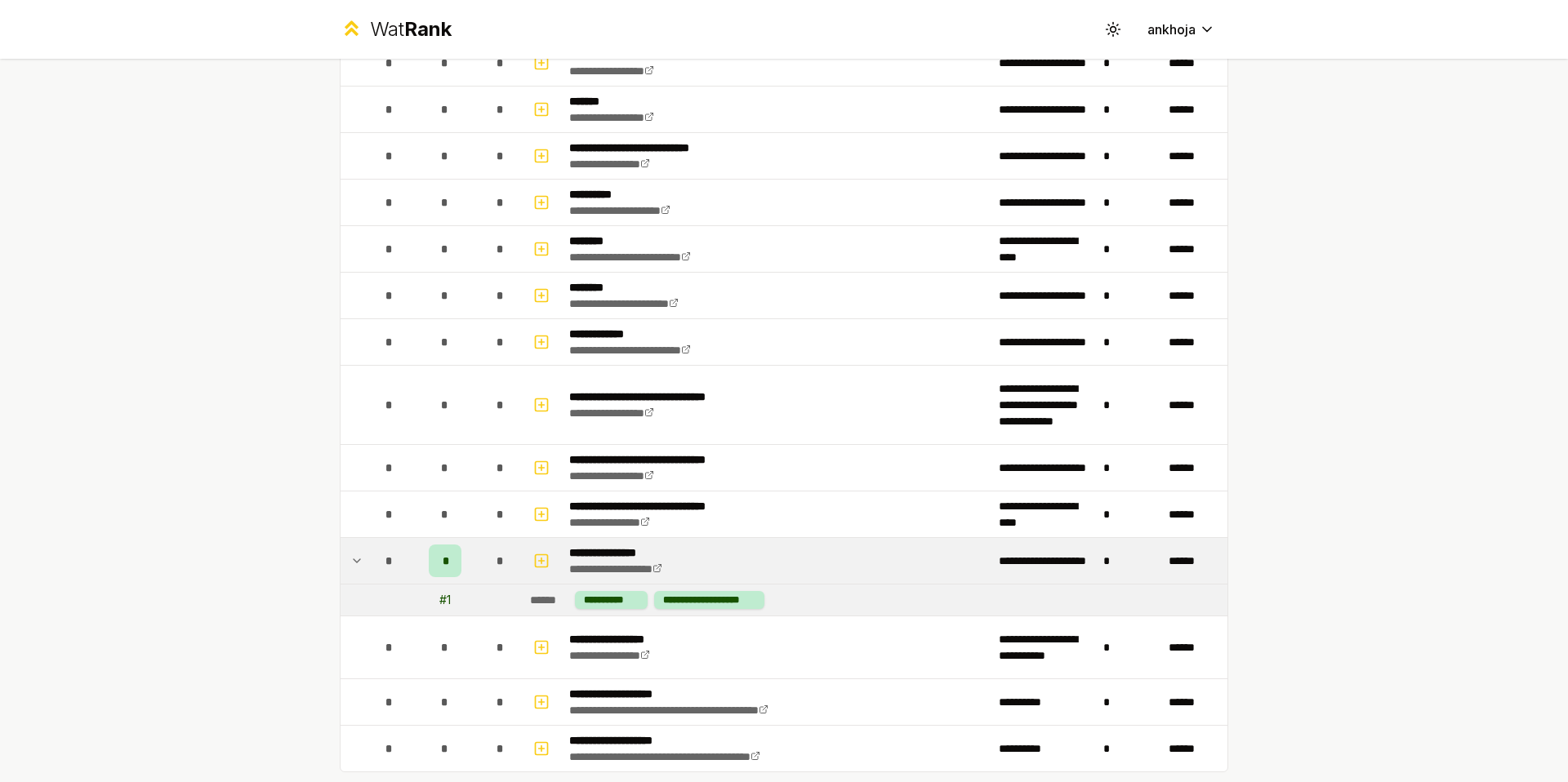
click at [442, 561] on div "*" at bounding box center [445, 561] width 33 height 33
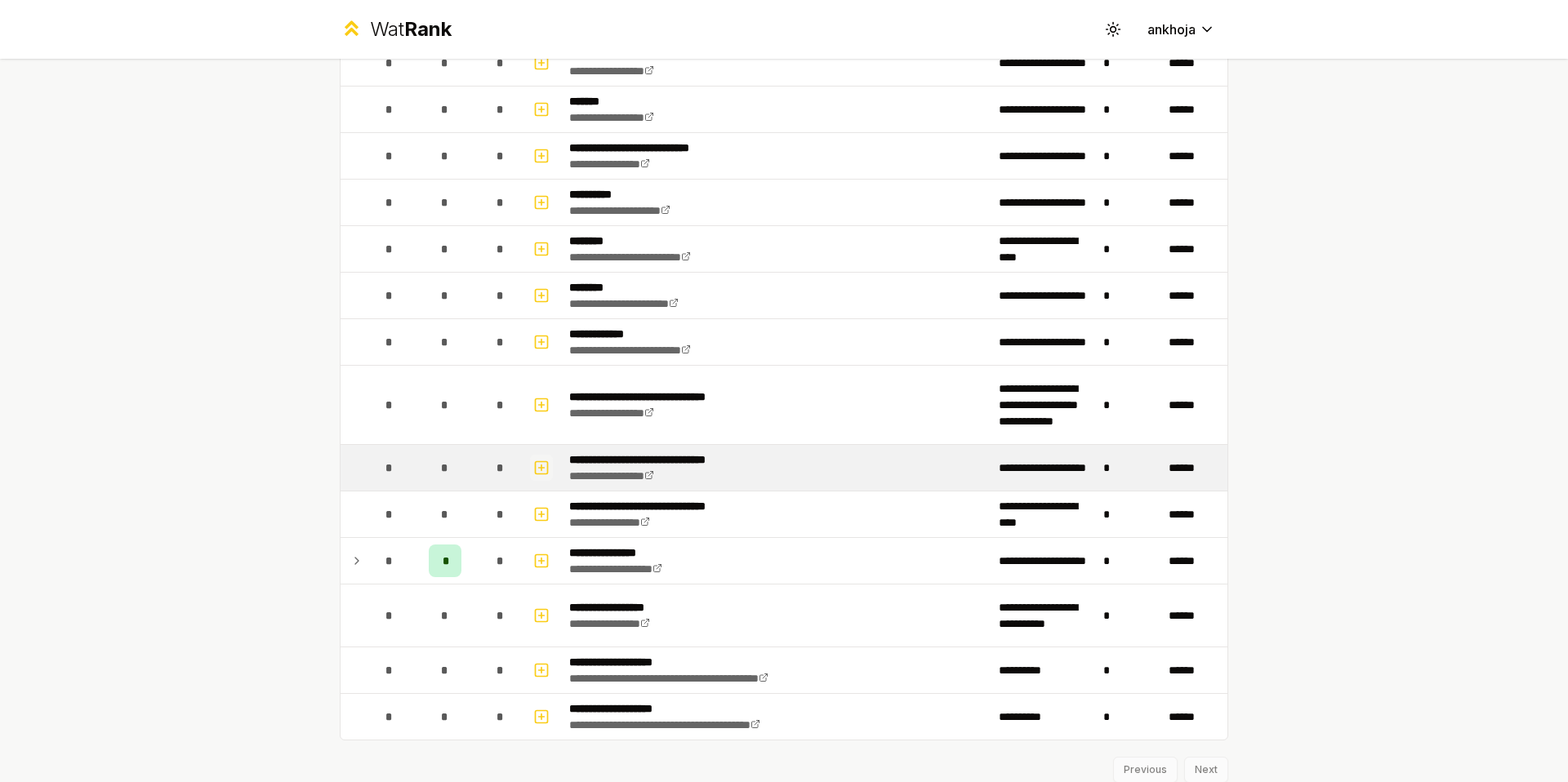
click at [534, 468] on icon "button" at bounding box center [541, 467] width 17 height 19
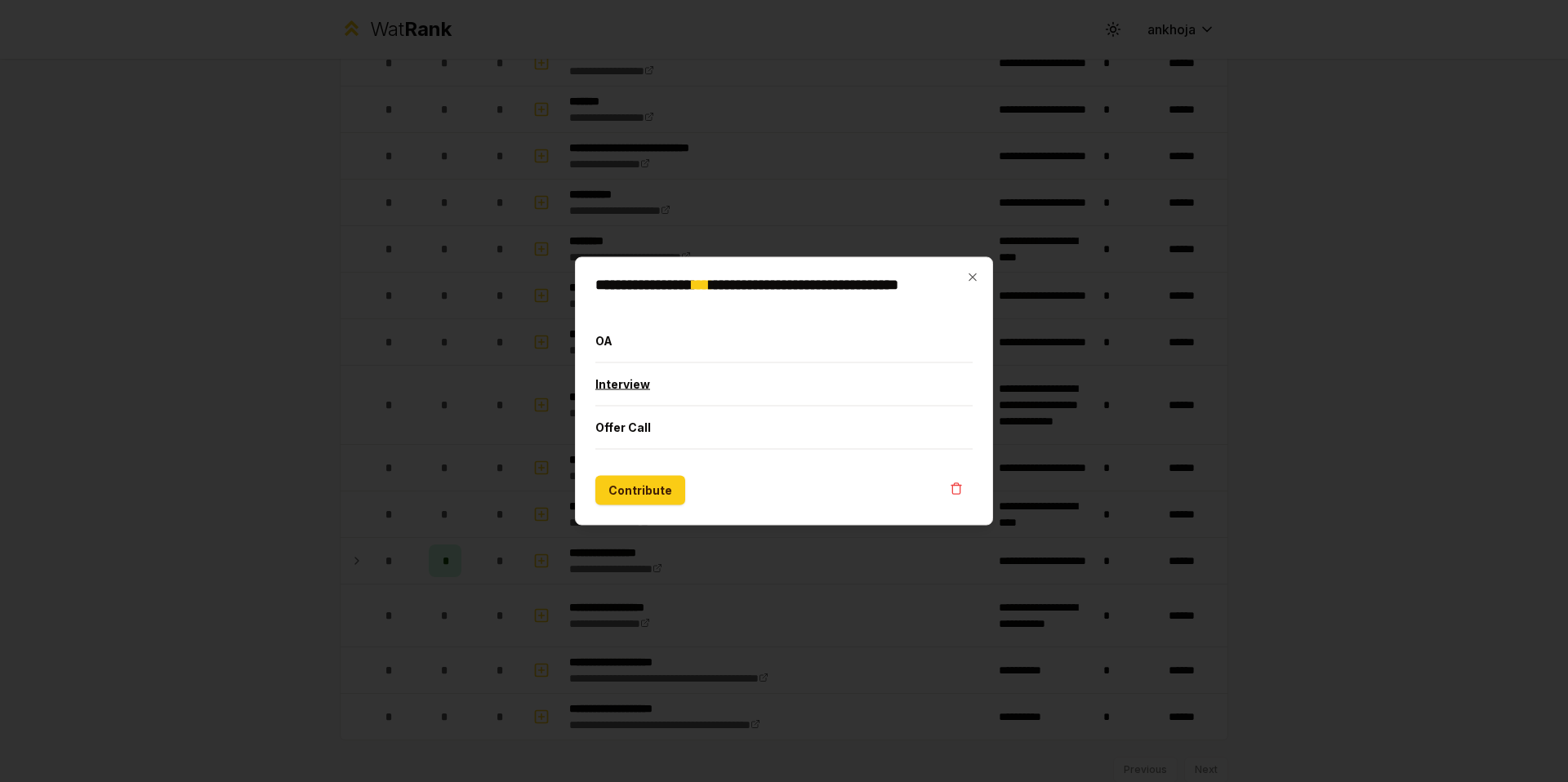
click at [633, 379] on button "Interview" at bounding box center [783, 385] width 377 height 42
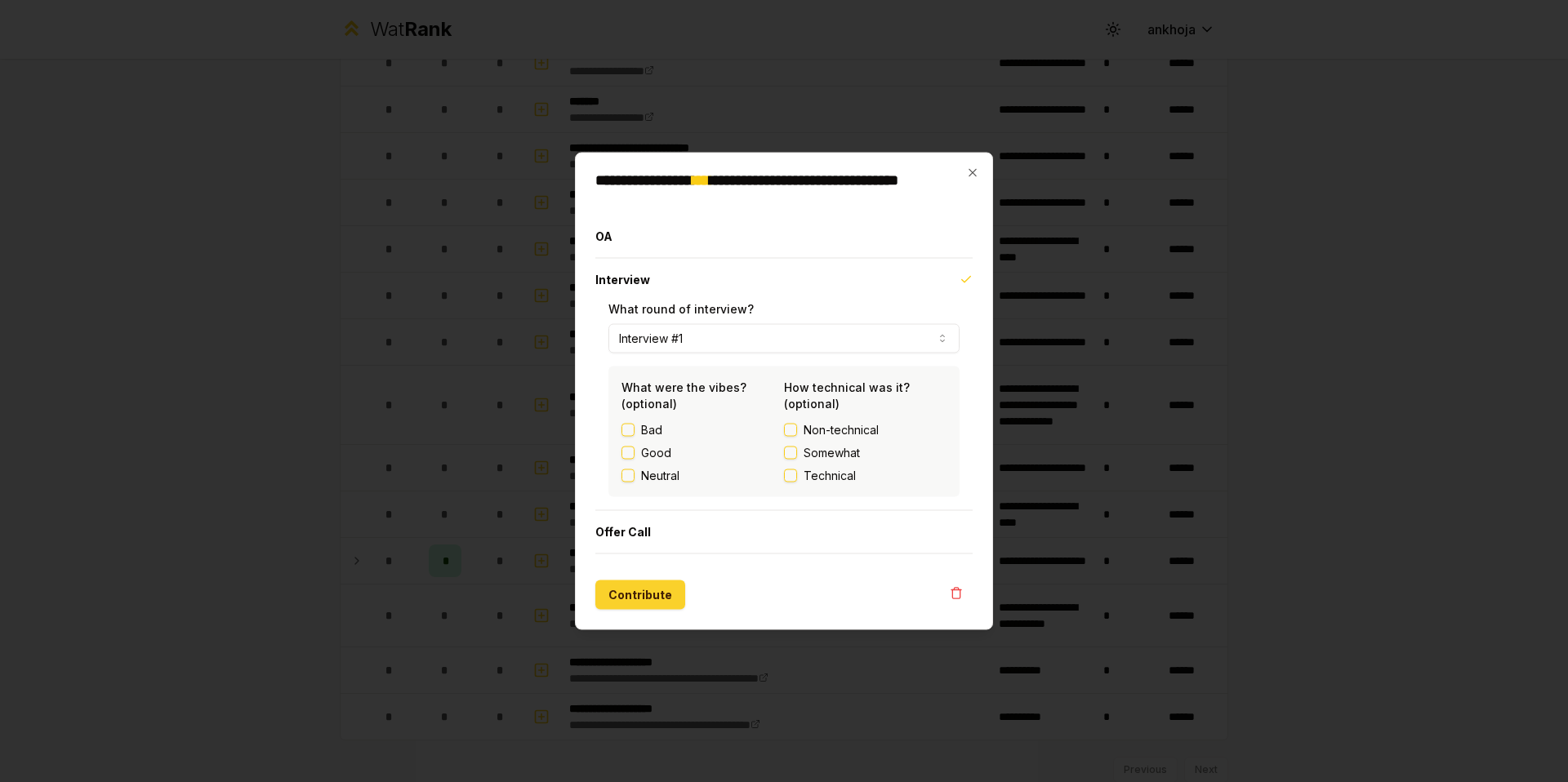
click at [630, 587] on button "Contribute" at bounding box center [640, 595] width 90 height 29
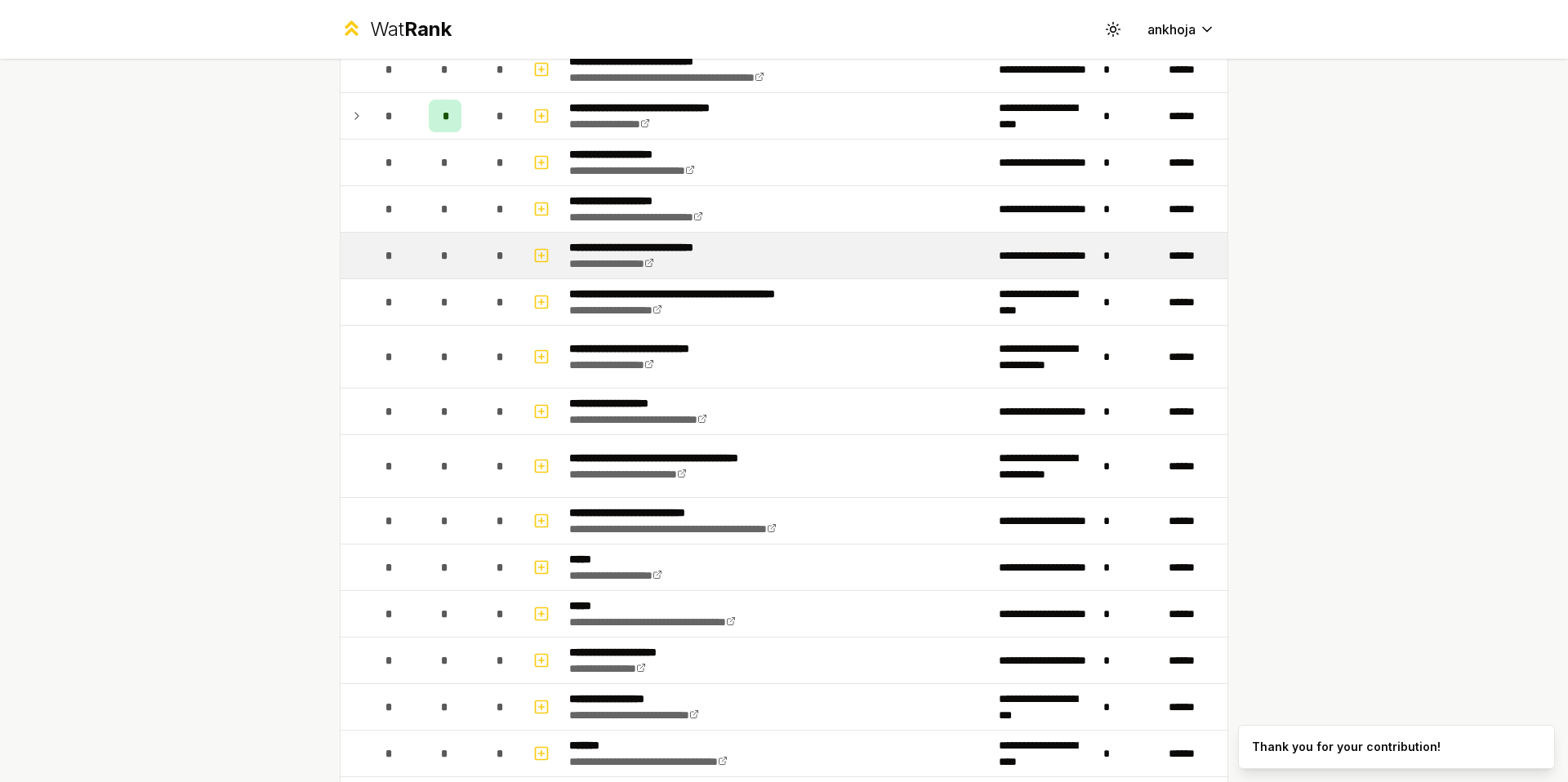
scroll to position [1974, 0]
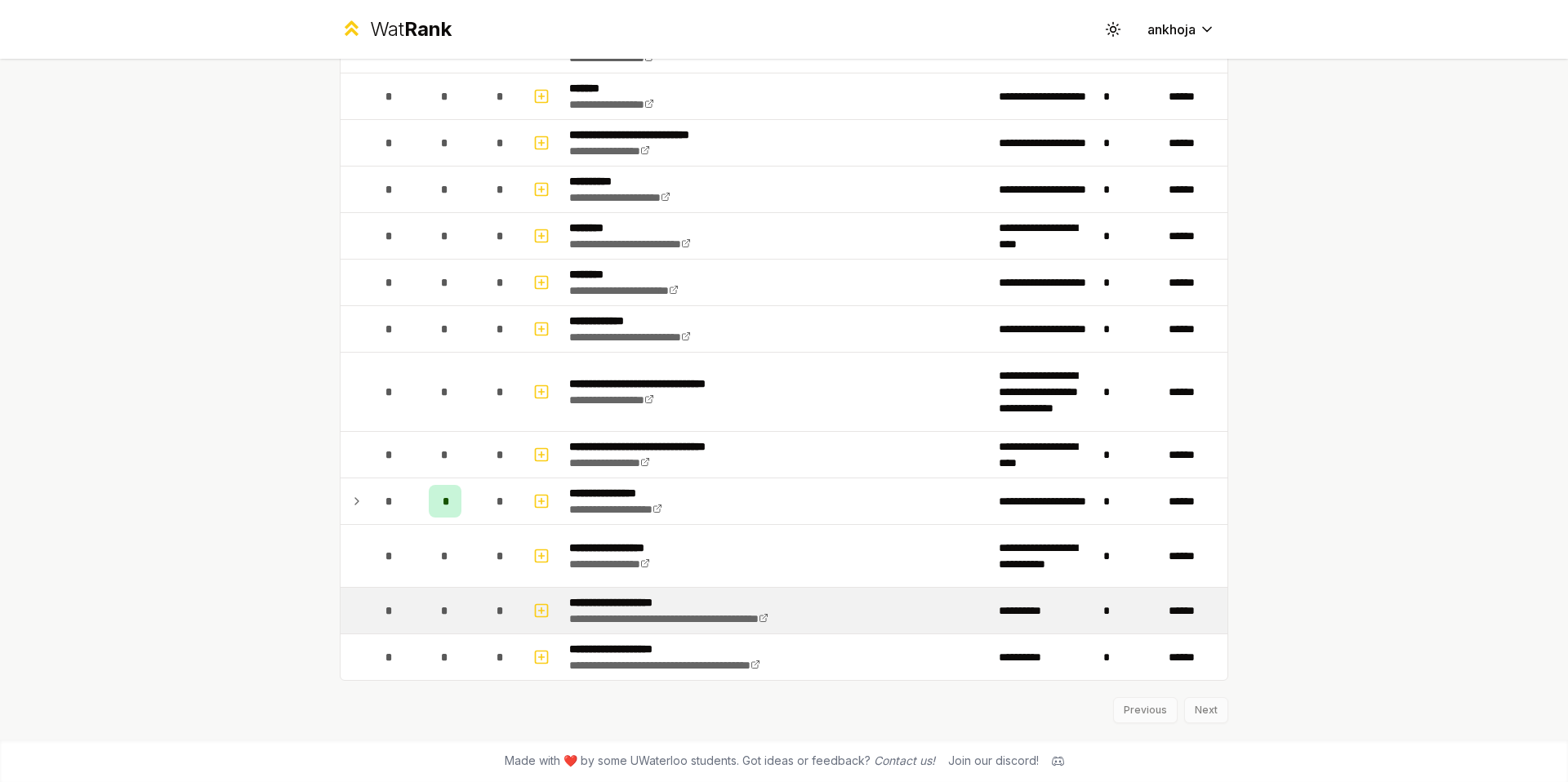
click at [454, 612] on div "*" at bounding box center [445, 611] width 33 height 33
click at [541, 612] on icon "button" at bounding box center [541, 610] width 0 height 6
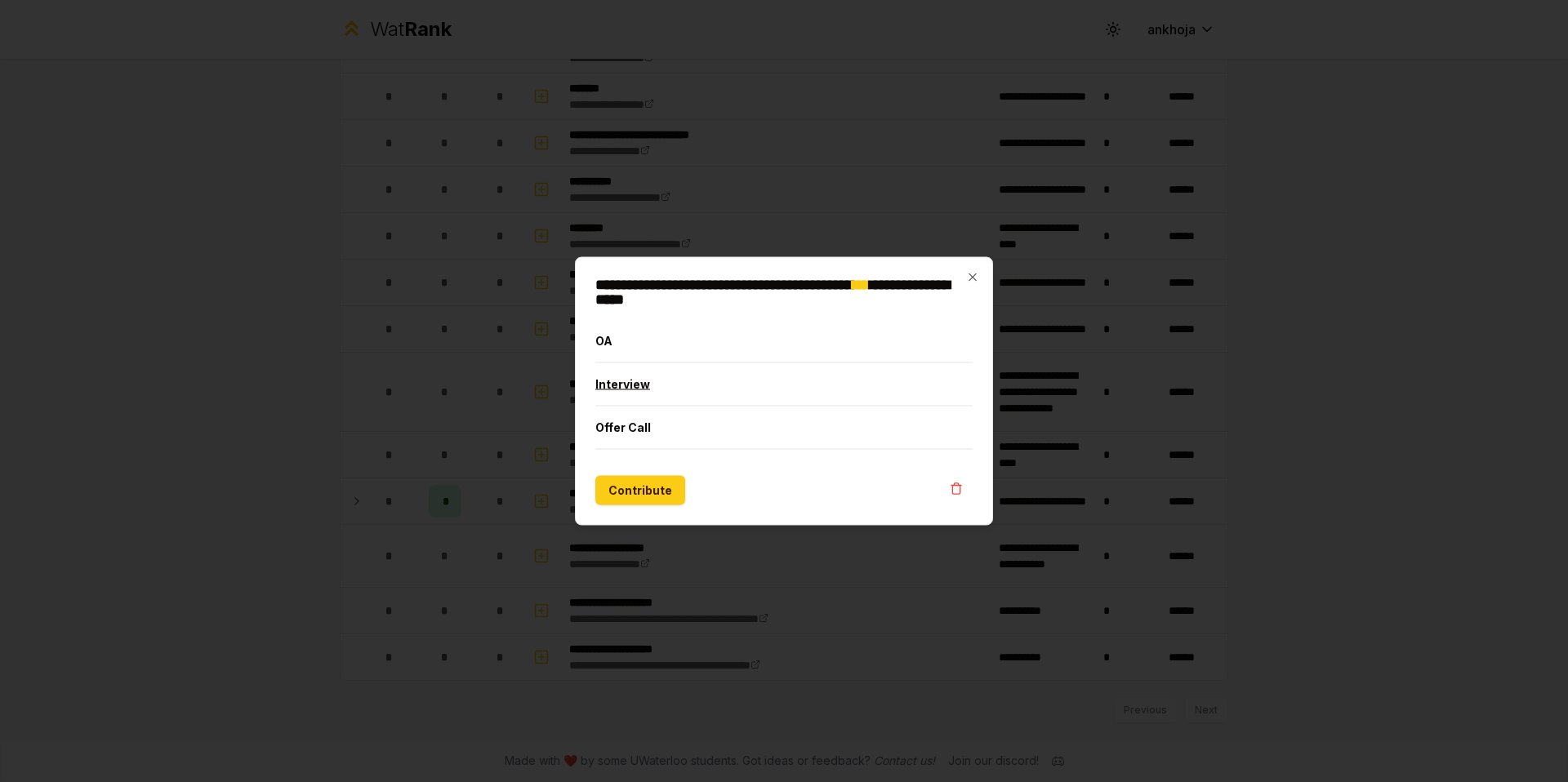
click at [621, 395] on button "Interview" at bounding box center [783, 385] width 377 height 42
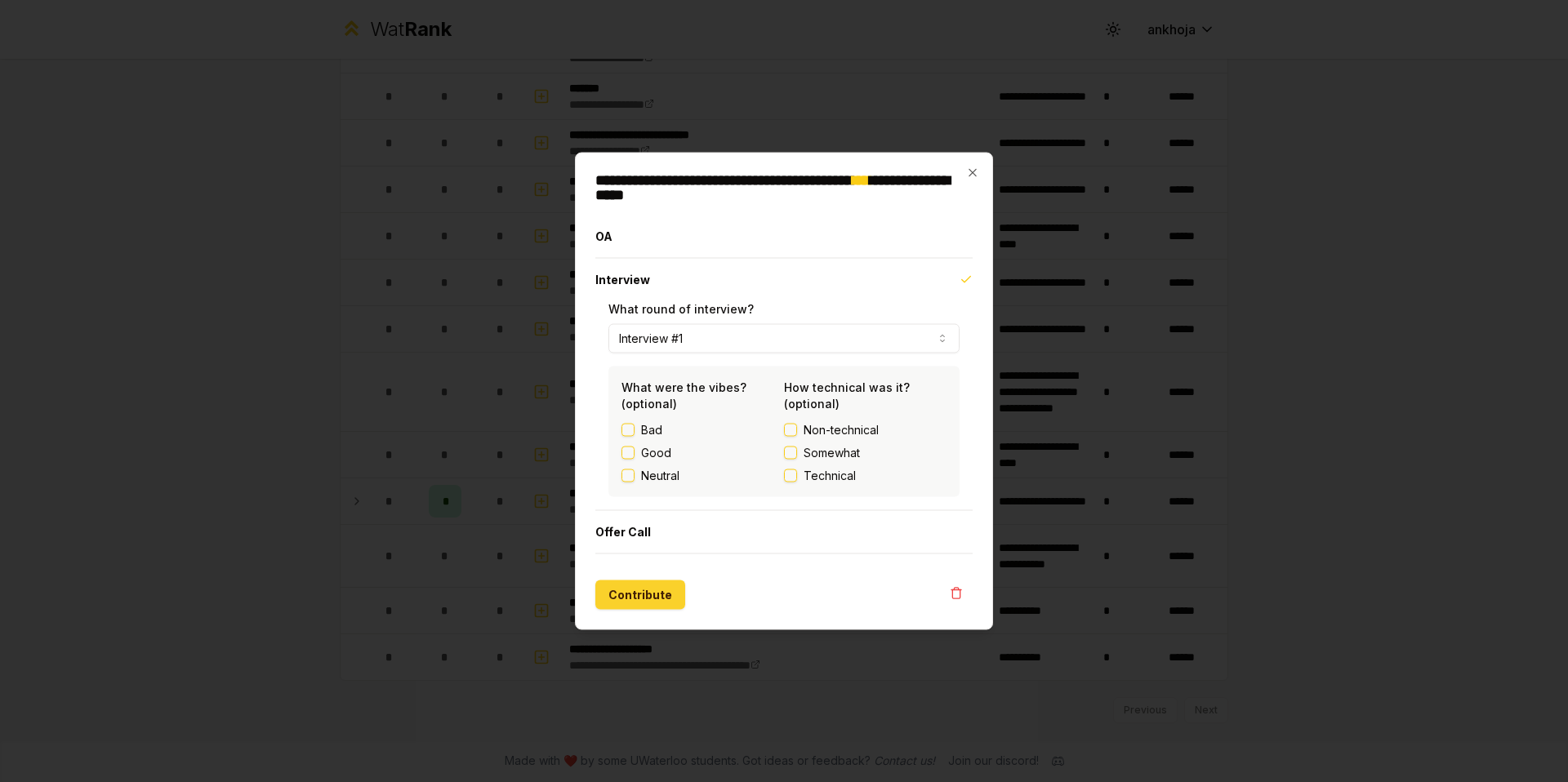
click at [635, 595] on button "Contribute" at bounding box center [640, 595] width 90 height 29
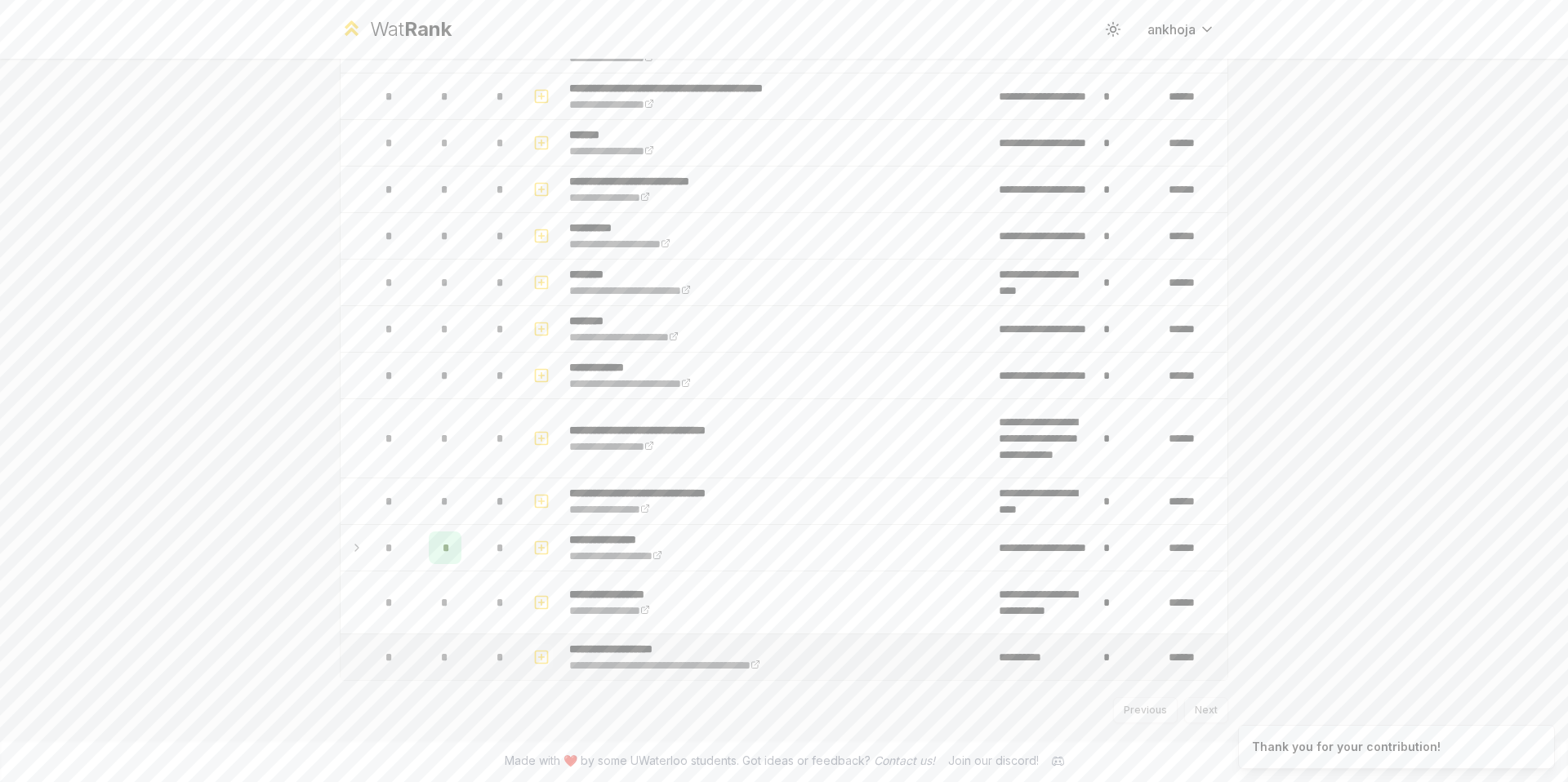
click at [534, 660] on icon "button" at bounding box center [541, 657] width 17 height 19
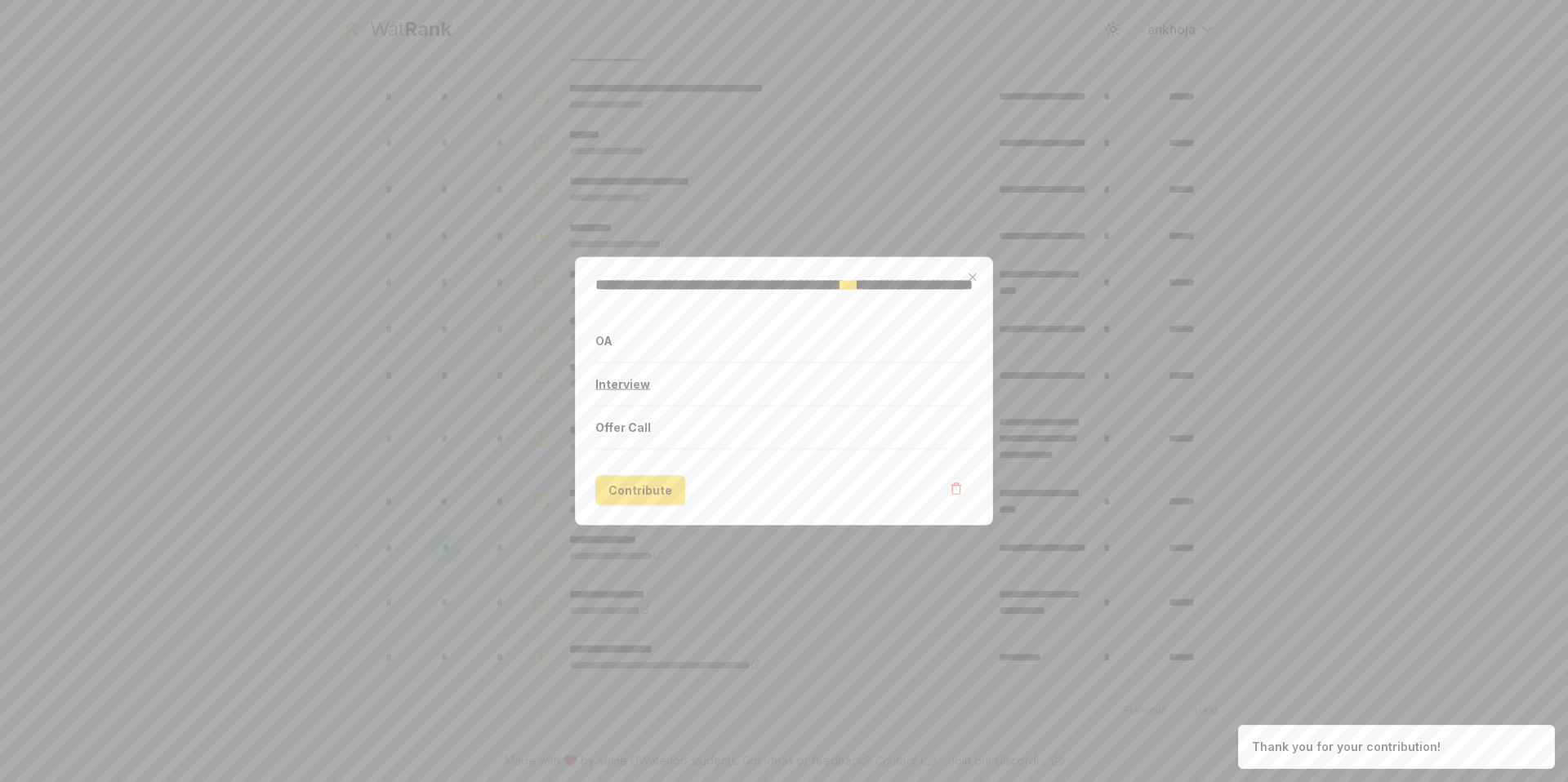
click at [633, 387] on button "Interview" at bounding box center [783, 385] width 377 height 42
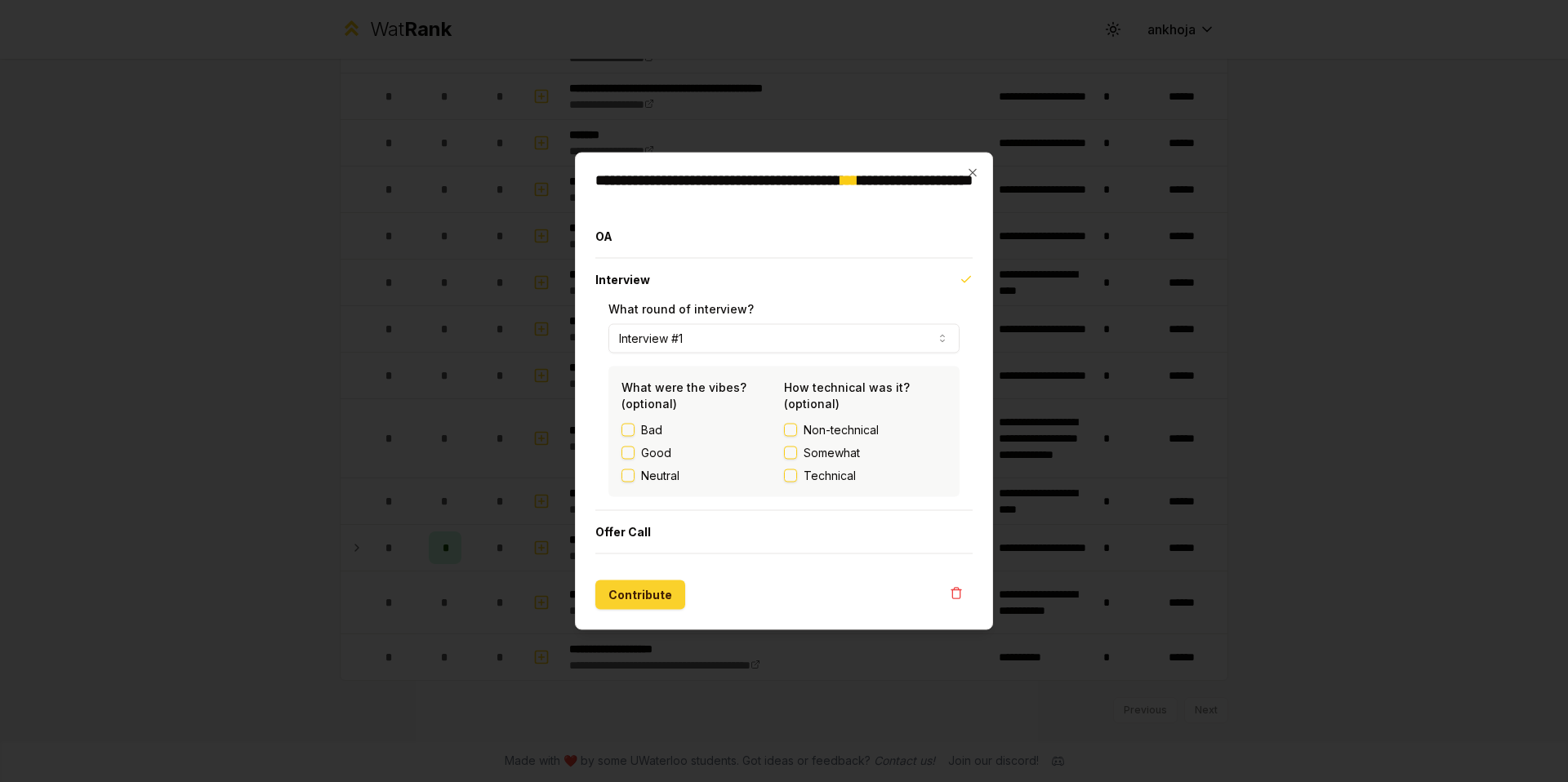
click at [649, 581] on button "Contribute" at bounding box center [640, 595] width 90 height 29
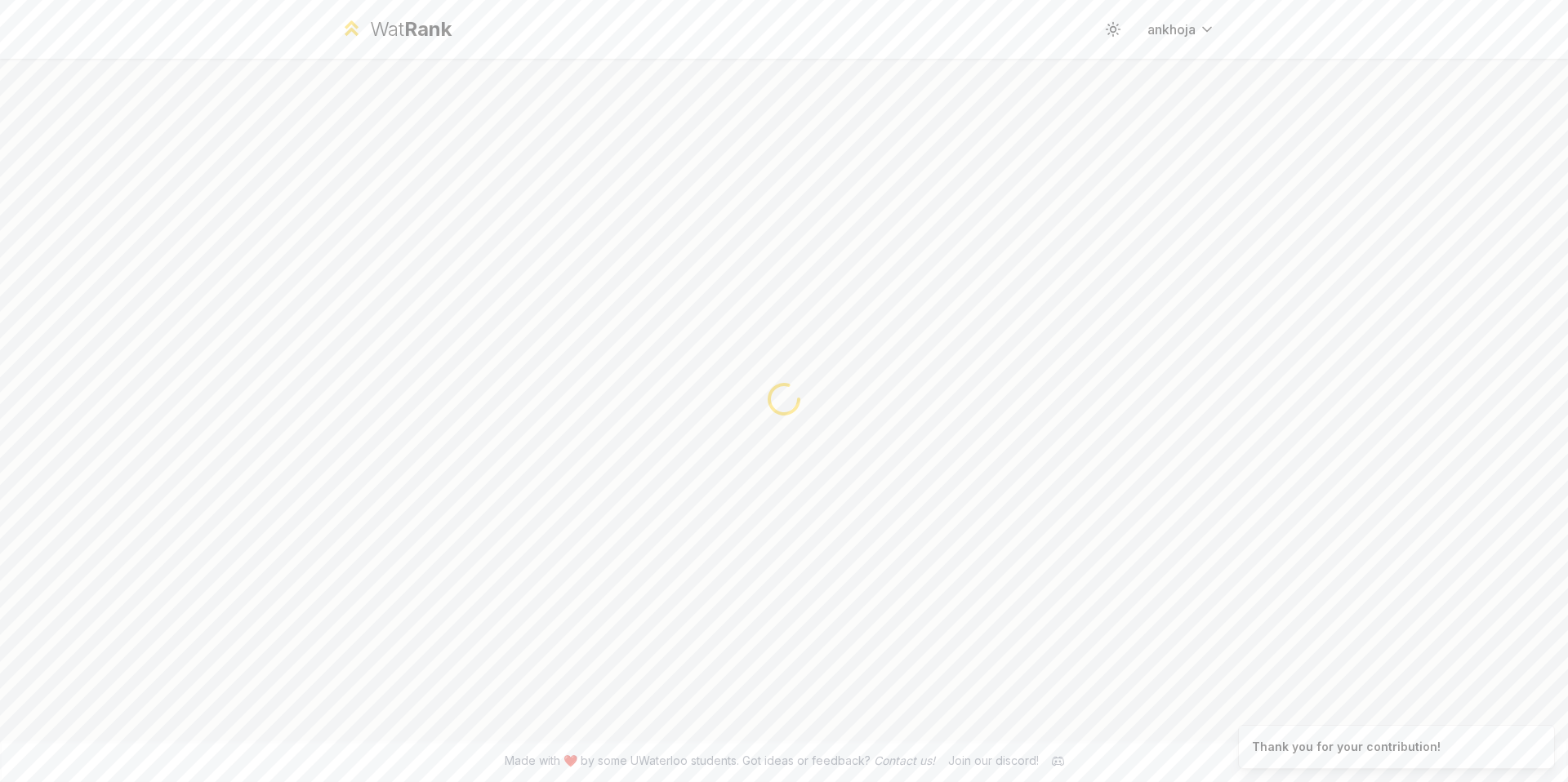
scroll to position [0, 0]
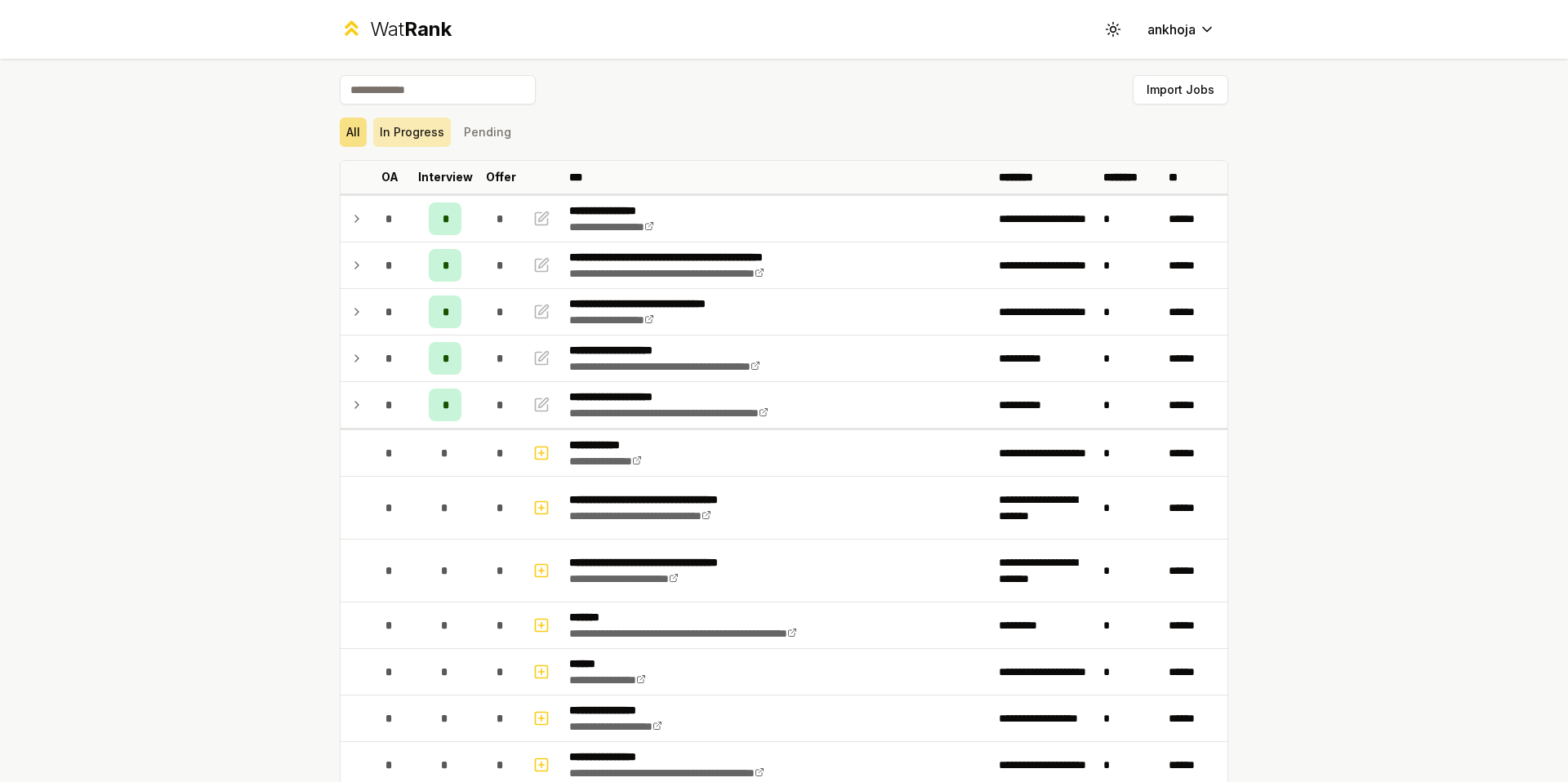
click at [403, 144] on button "In Progress" at bounding box center [412, 132] width 77 height 29
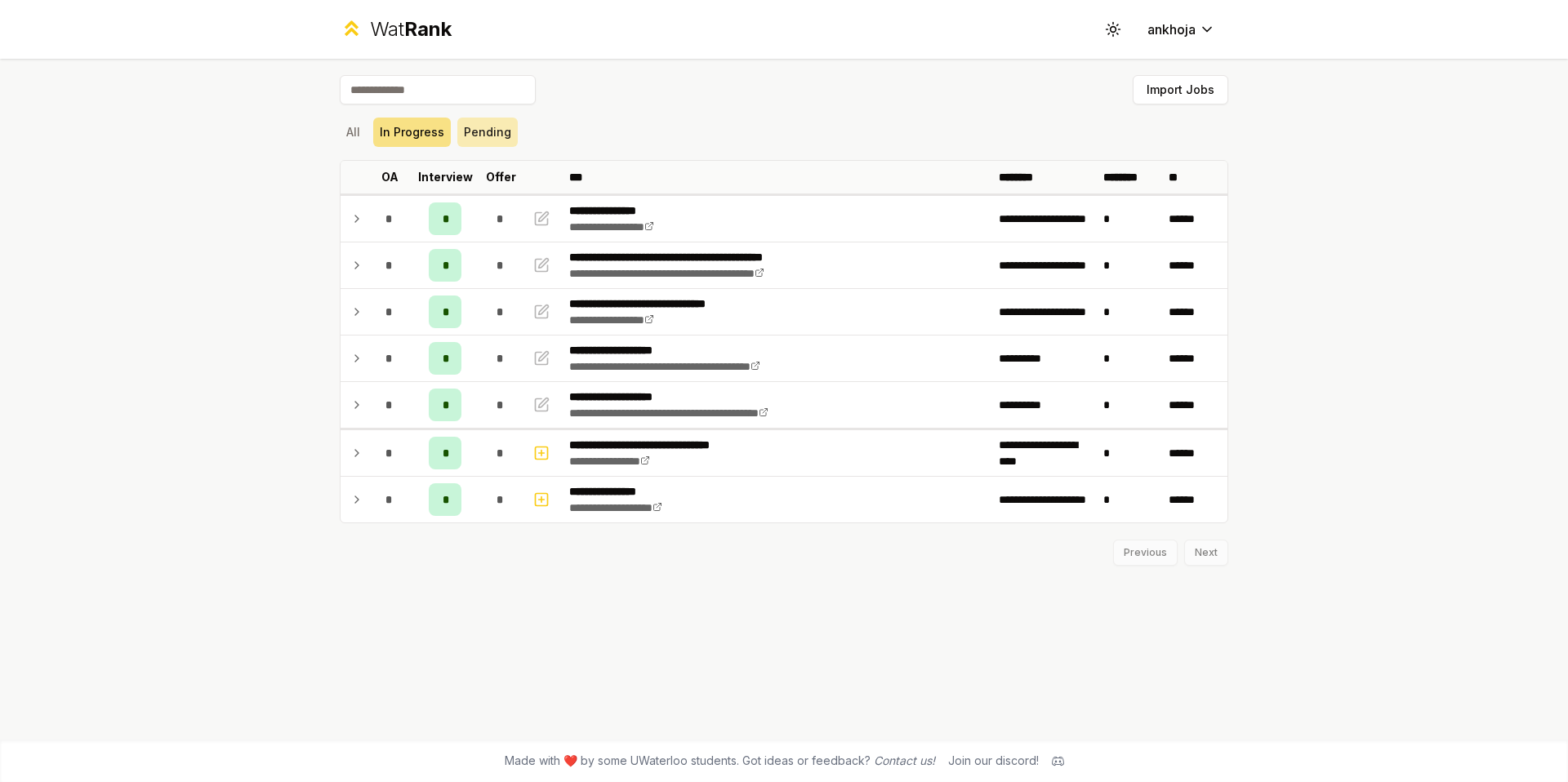
click at [503, 144] on button "Pending" at bounding box center [487, 132] width 61 height 29
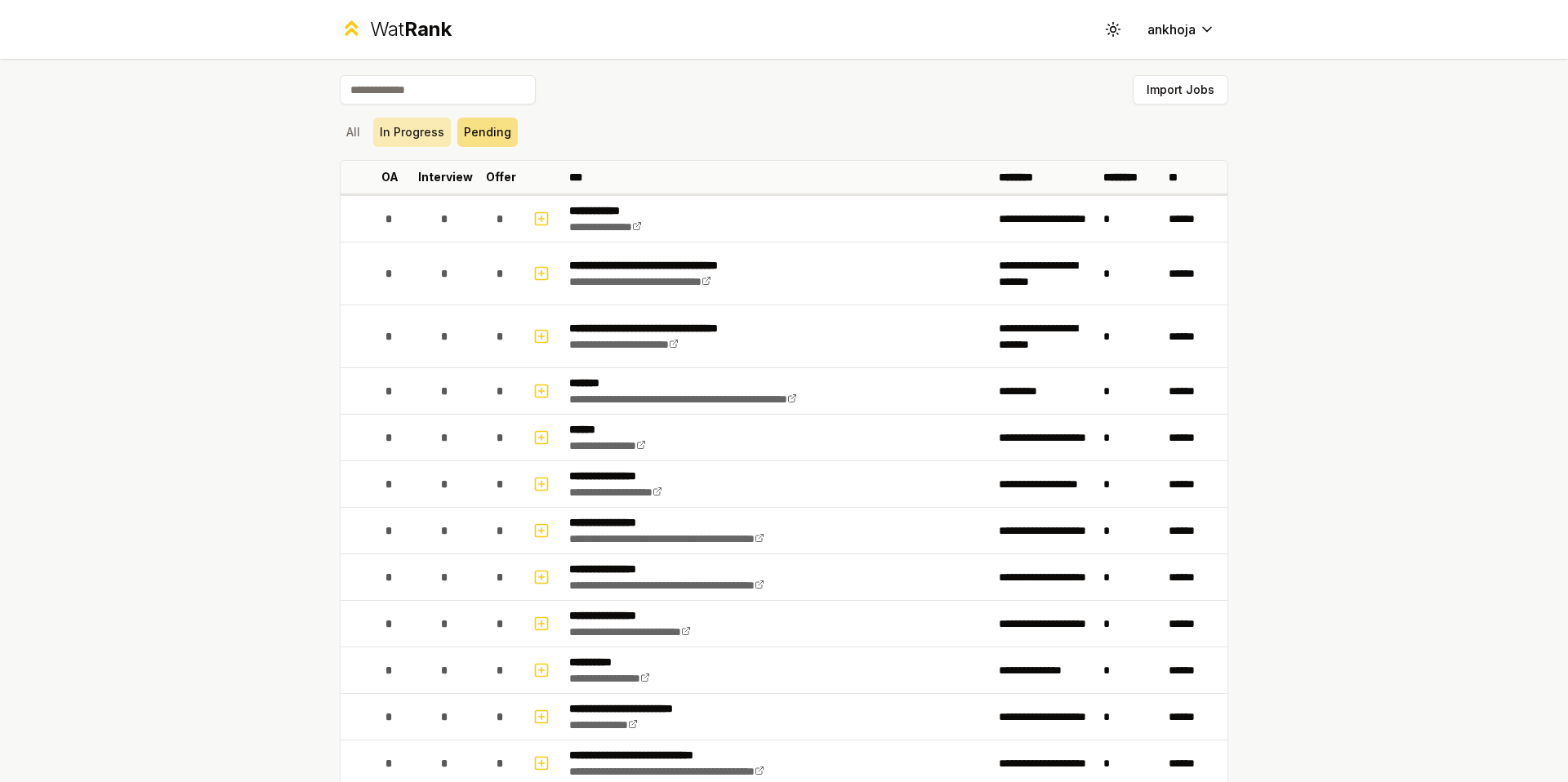
click at [405, 133] on button "In Progress" at bounding box center [412, 132] width 77 height 29
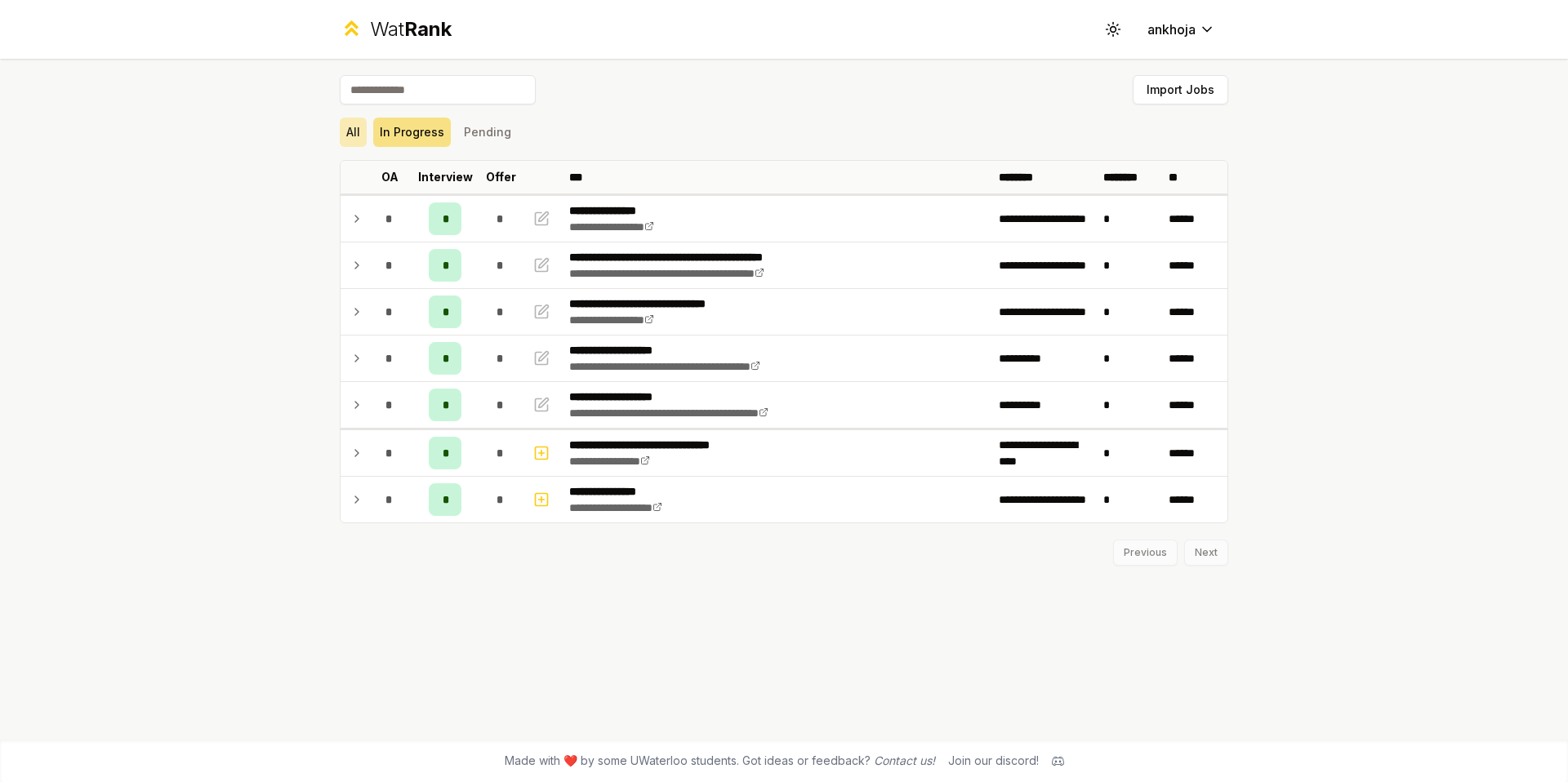
click at [363, 127] on button "All" at bounding box center [353, 132] width 27 height 29
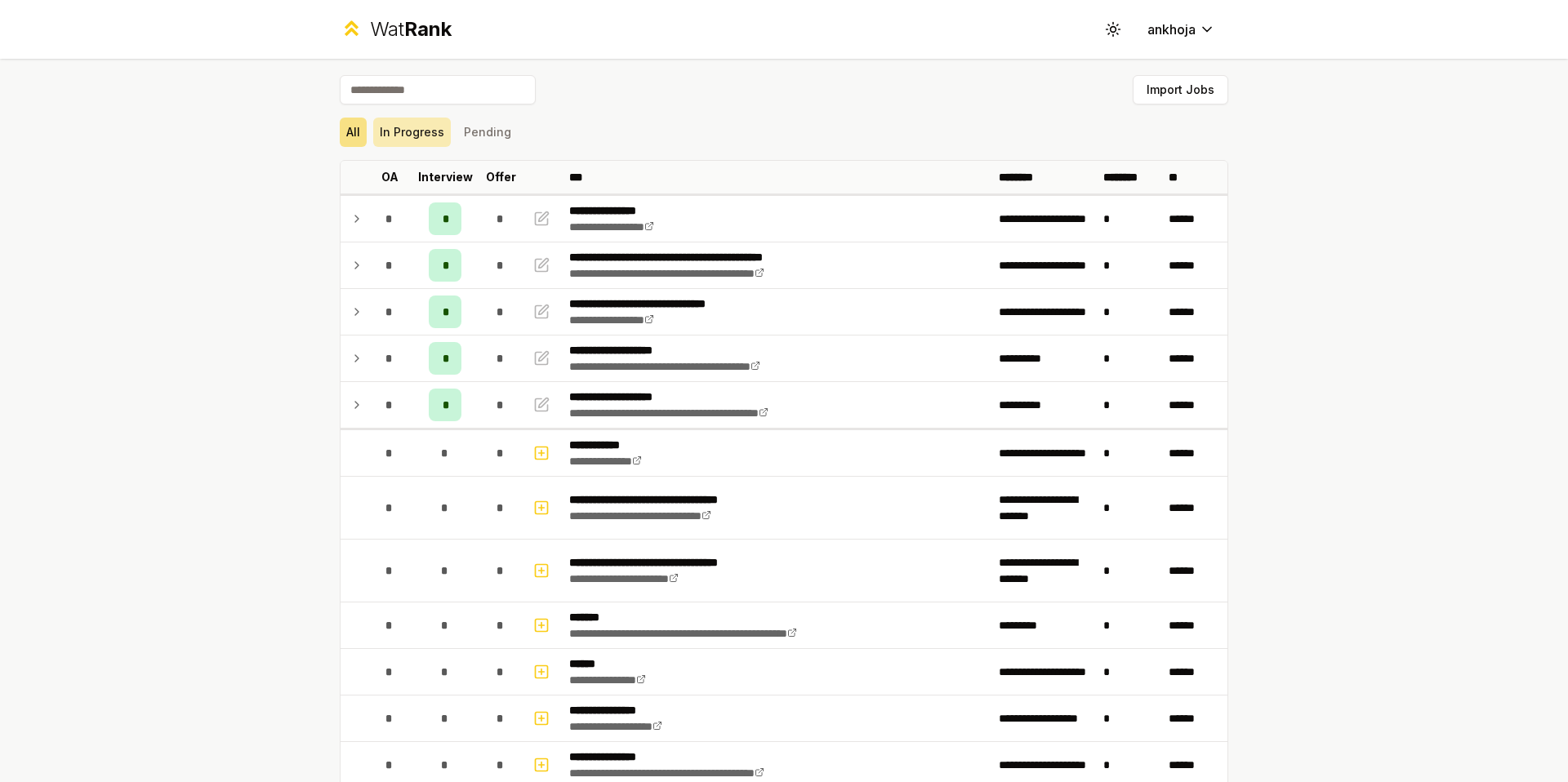
click at [427, 135] on button "In Progress" at bounding box center [412, 132] width 77 height 29
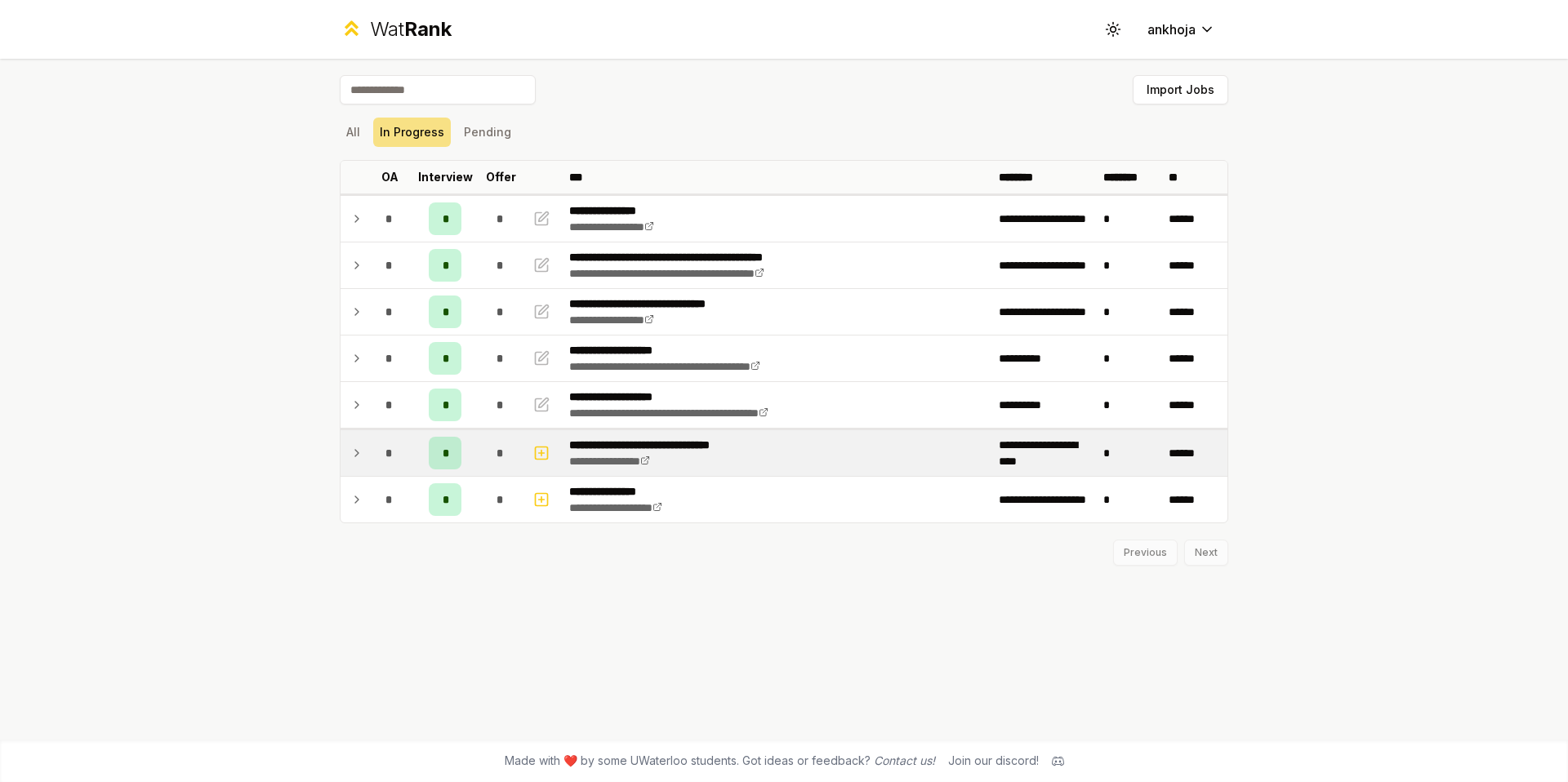
click at [368, 452] on td "*" at bounding box center [389, 453] width 46 height 46
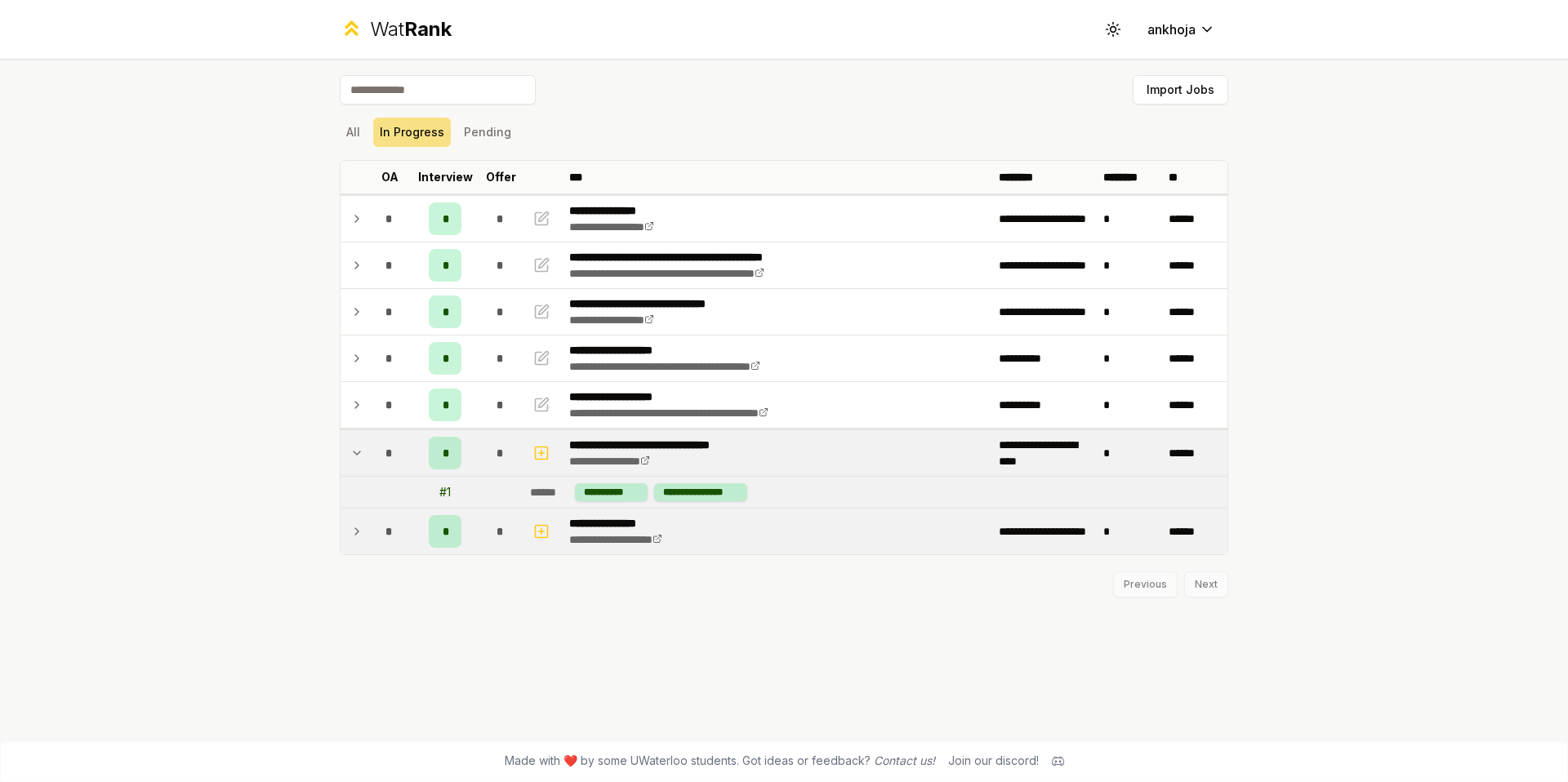
click at [363, 528] on icon at bounding box center [357, 532] width 13 height 19
click at [357, 525] on icon at bounding box center [357, 532] width 13 height 19
click at [357, 453] on icon at bounding box center [356, 453] width 6 height 4
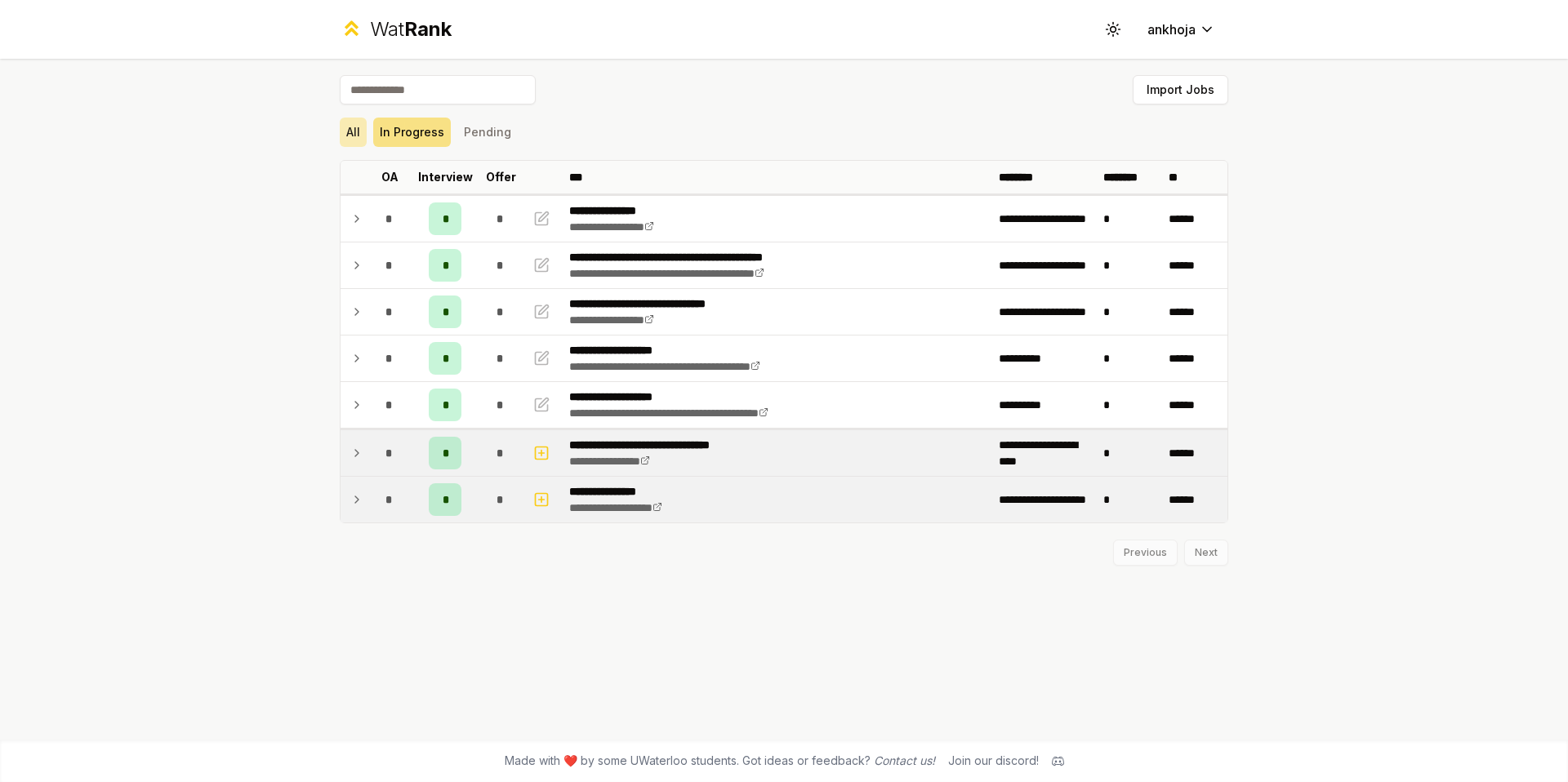
click at [353, 145] on button "All" at bounding box center [353, 132] width 27 height 29
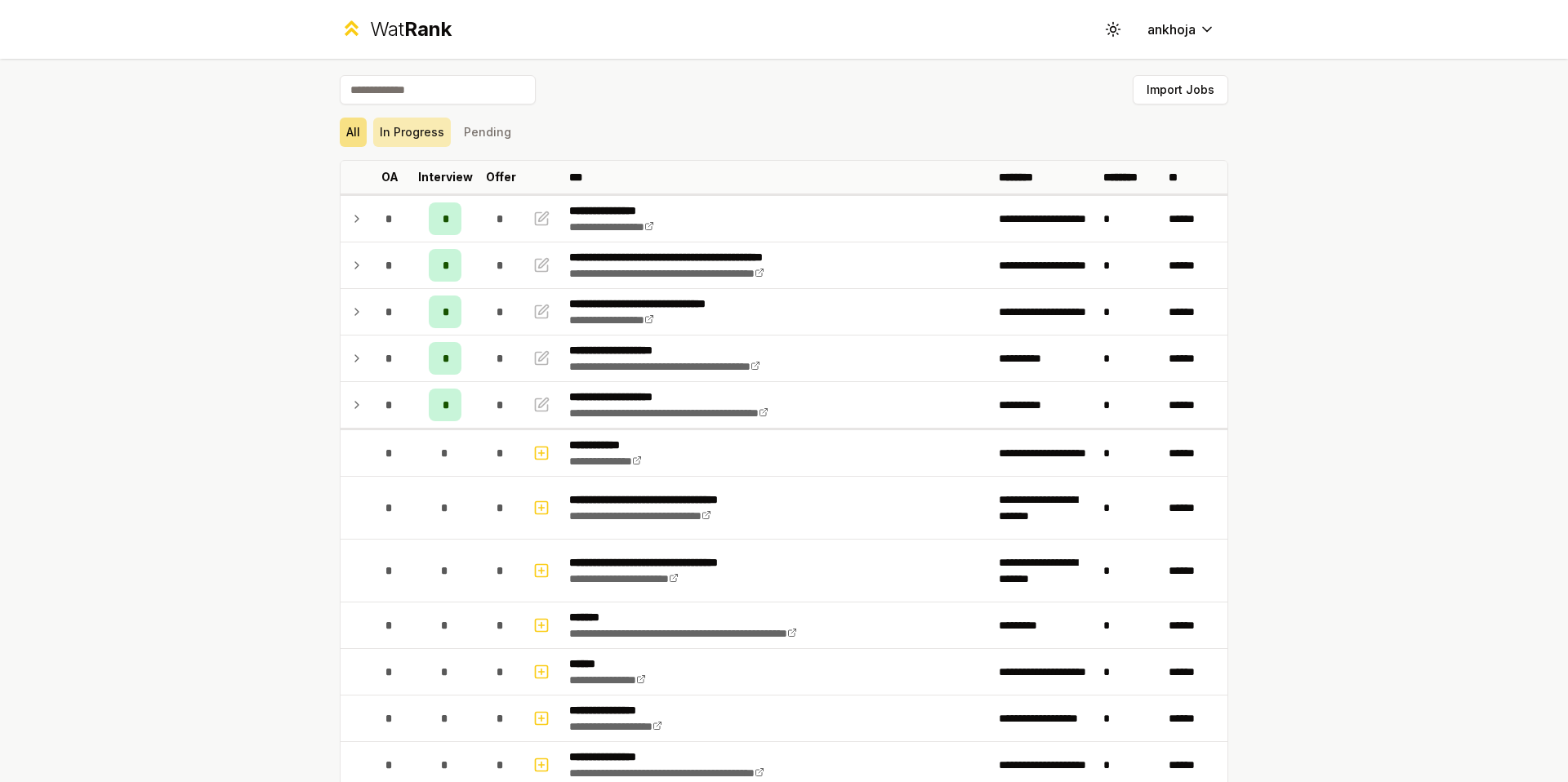
click at [441, 124] on button "In Progress" at bounding box center [412, 132] width 77 height 29
